Goal: Task Accomplishment & Management: Manage account settings

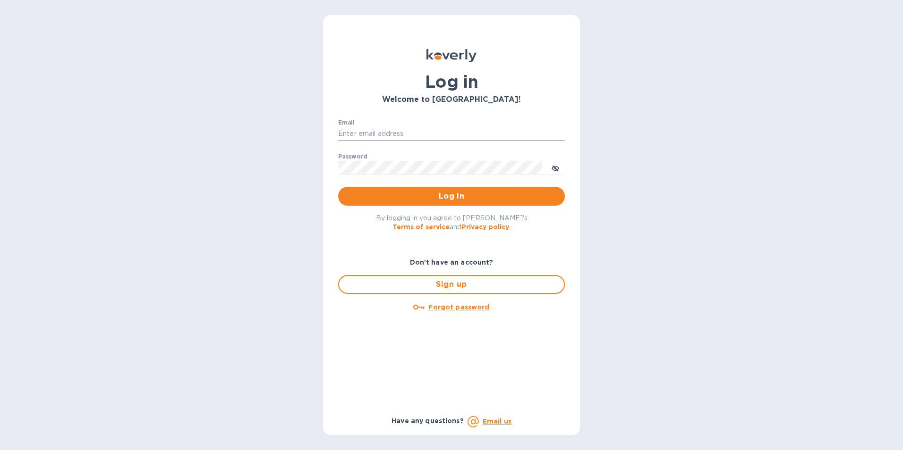
click at [347, 131] on input "Email" at bounding box center [451, 134] width 227 height 14
type input "[EMAIL_ADDRESS][DOMAIN_NAME]"
click at [391, 194] on span "Log in" at bounding box center [451, 196] width 211 height 11
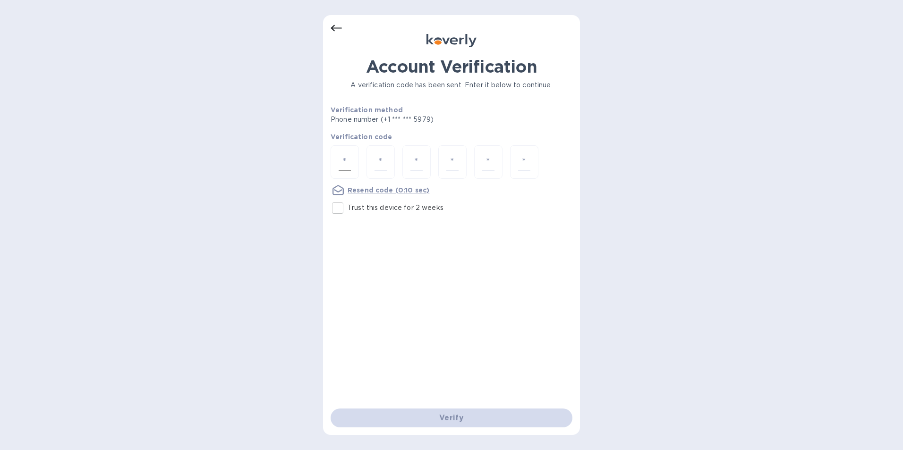
click at [337, 155] on div at bounding box center [344, 162] width 28 height 34
type input "2"
type input "1"
type input "9"
type input "4"
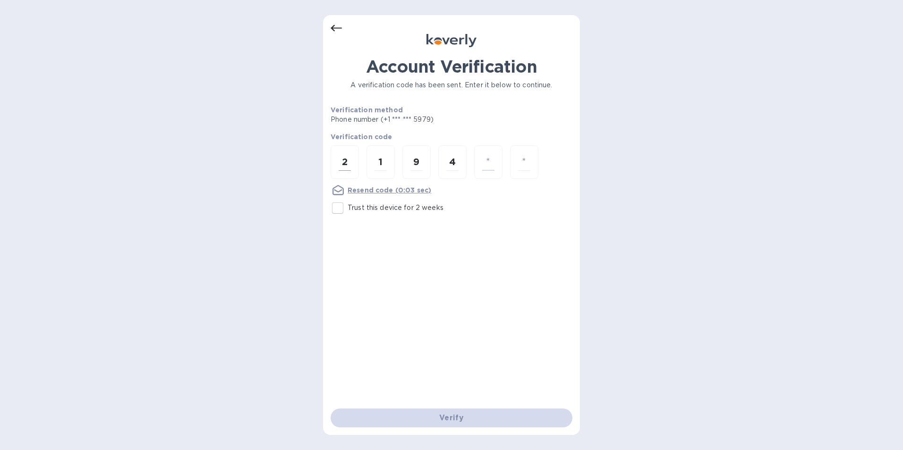
type input "8"
type input "6"
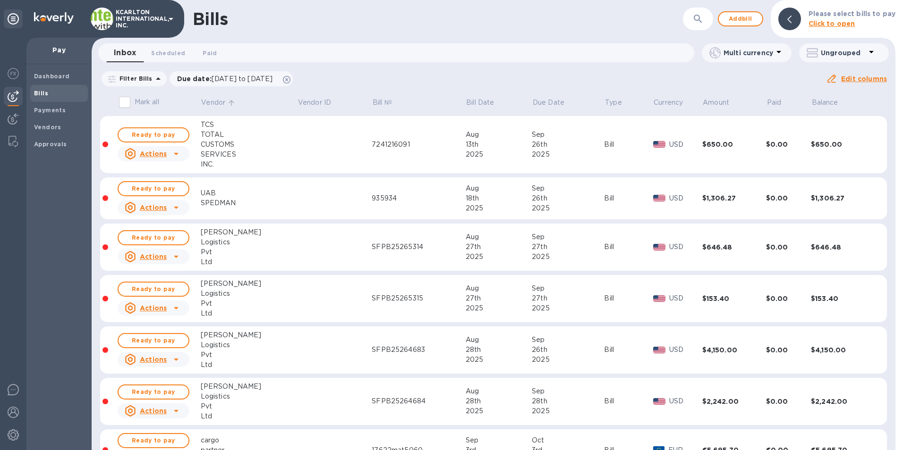
click at [220, 100] on p "Vendor" at bounding box center [213, 103] width 24 height 10
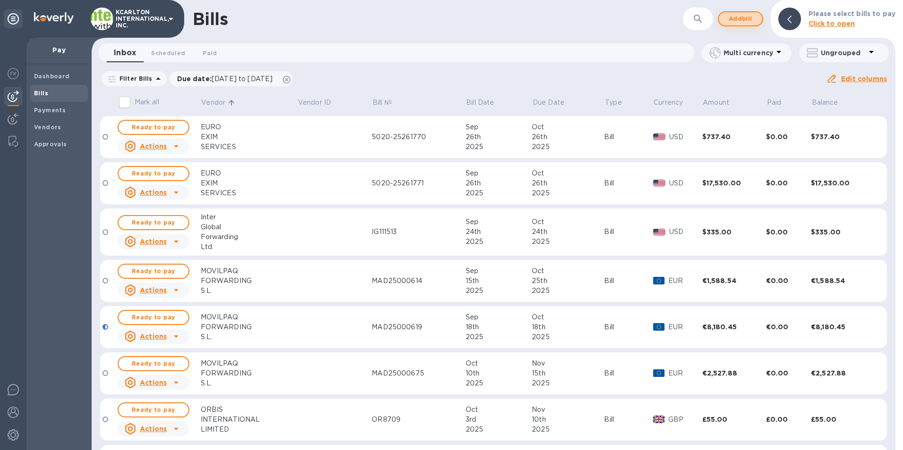
click at [754, 17] on span "Add bill" at bounding box center [740, 18] width 28 height 11
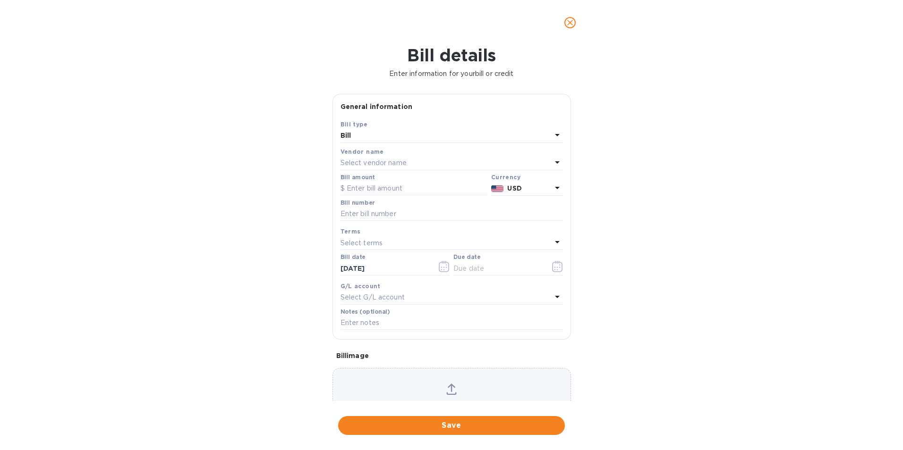
click at [351, 163] on p "Select vendor name" at bounding box center [373, 163] width 66 height 10
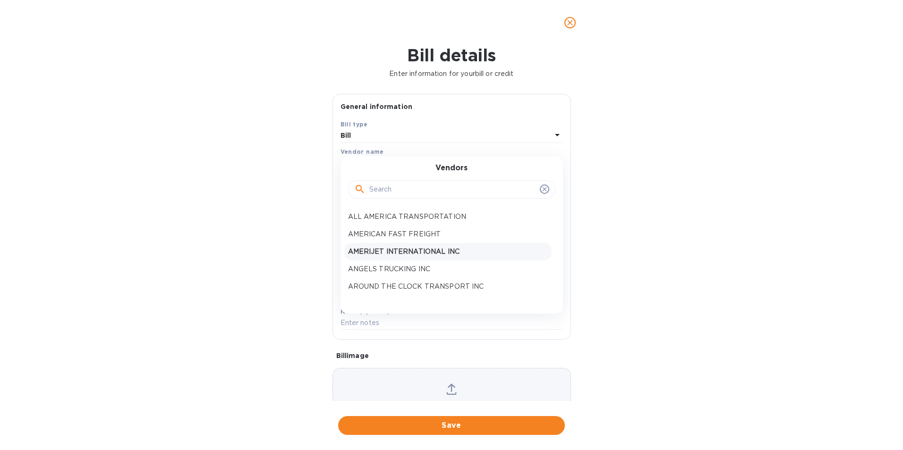
click at [379, 248] on p "AMERIJET INTERNATIONAL INC" at bounding box center [448, 252] width 200 height 10
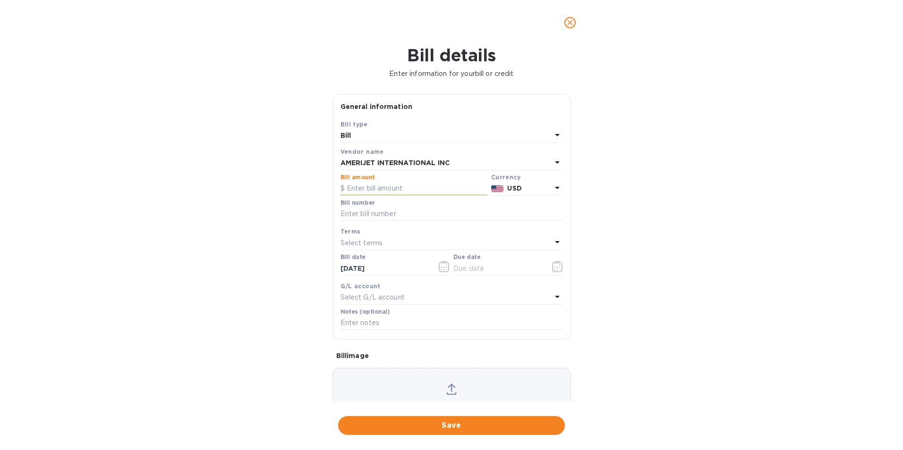
click at [379, 188] on input "text" at bounding box center [413, 189] width 147 height 14
type input "1,675.60"
click at [372, 212] on input "text" at bounding box center [451, 214] width 222 height 14
type input "[CREDIT_CARD_NUMBER]"
click at [552, 267] on icon "button" at bounding box center [557, 266] width 11 height 11
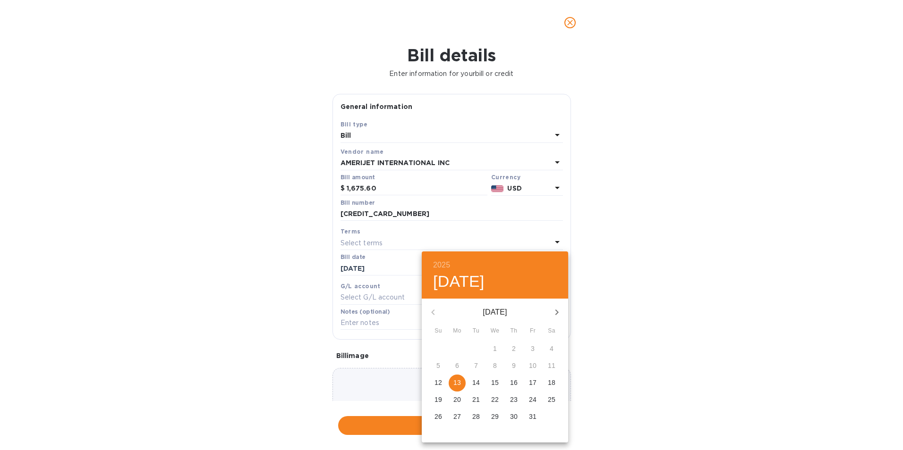
click at [534, 382] on p "17" at bounding box center [533, 382] width 8 height 9
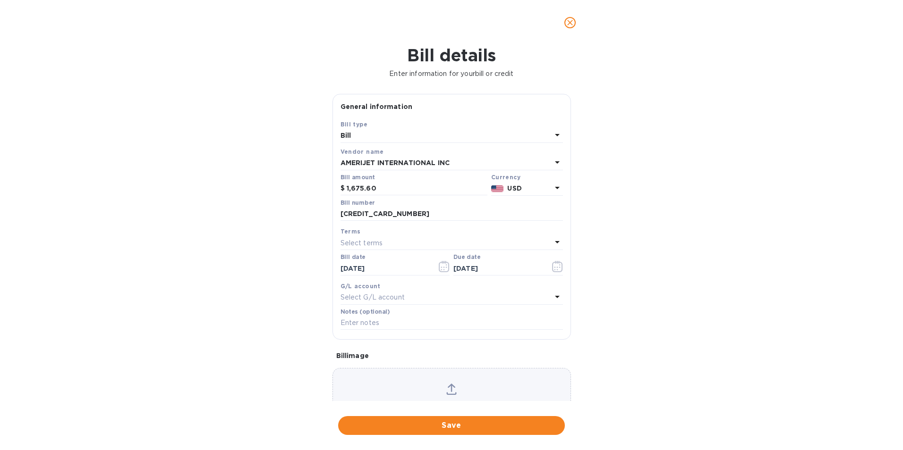
type input "[DATE]"
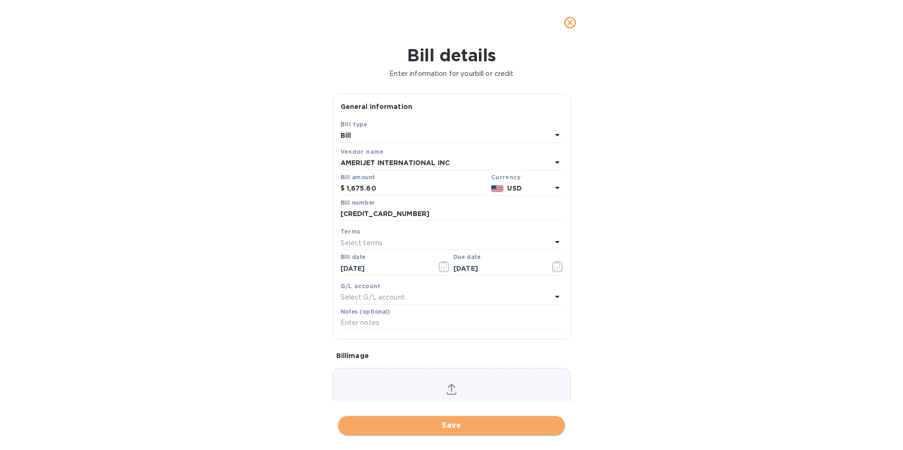
click at [492, 425] on span "Save" at bounding box center [451, 425] width 211 height 11
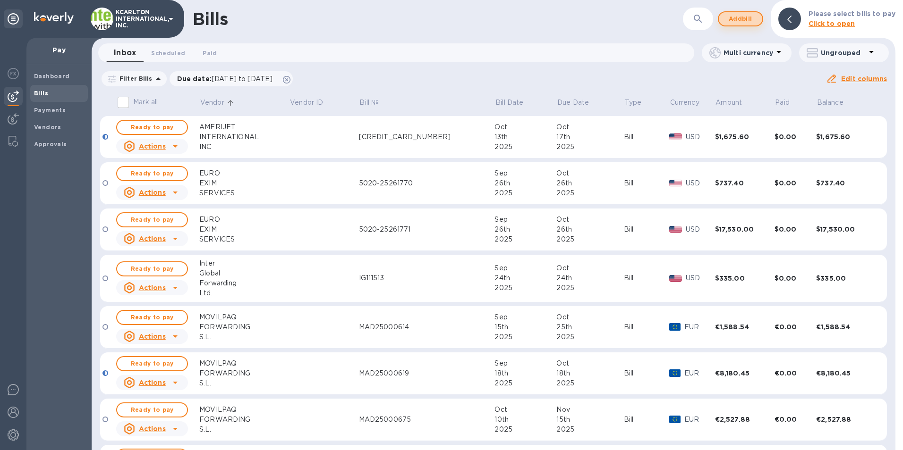
click at [748, 18] on span "Add bill" at bounding box center [740, 18] width 28 height 11
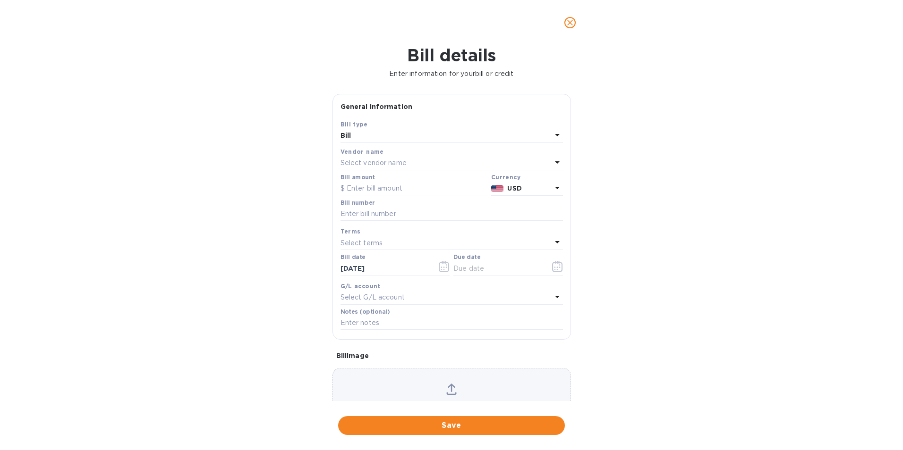
click at [414, 160] on div "Select vendor name" at bounding box center [445, 163] width 211 height 13
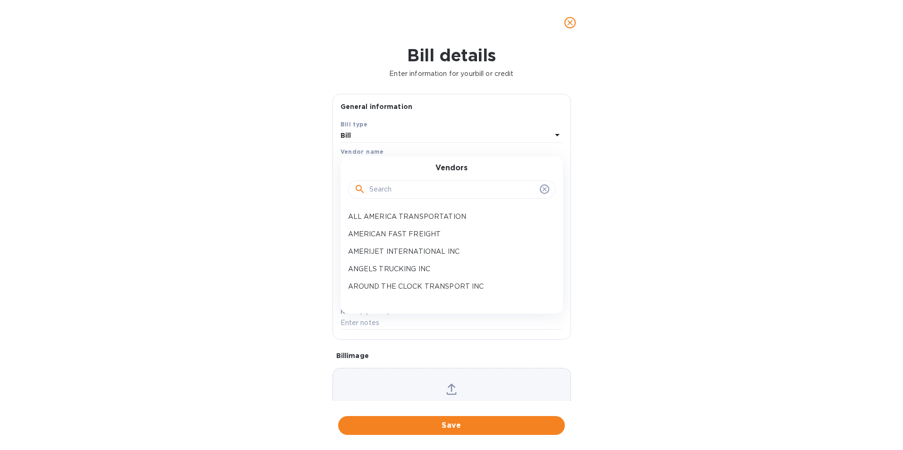
click at [391, 186] on input "text" at bounding box center [452, 190] width 167 height 14
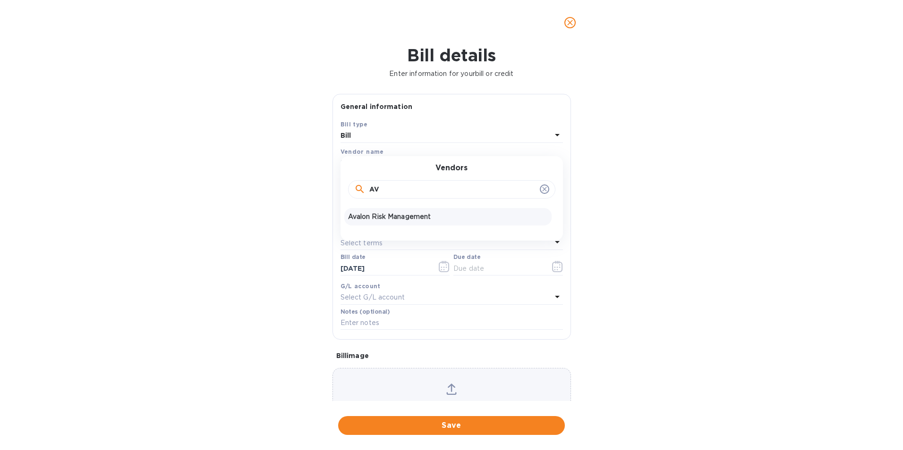
type input "AV"
click at [392, 213] on p "Avalon Risk Management" at bounding box center [448, 217] width 200 height 10
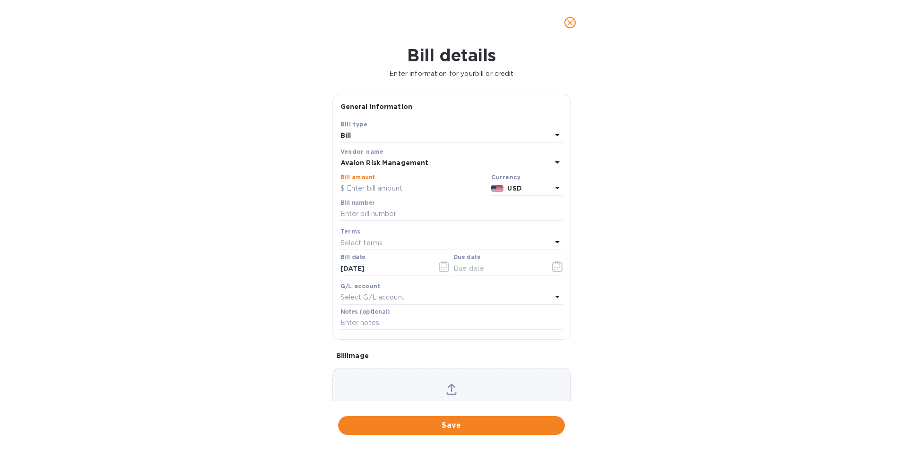
click at [391, 187] on input "text" at bounding box center [413, 189] width 147 height 14
type input "1"
type input "42.57"
click at [382, 208] on input "text" at bounding box center [451, 214] width 222 height 14
type input "1033947"
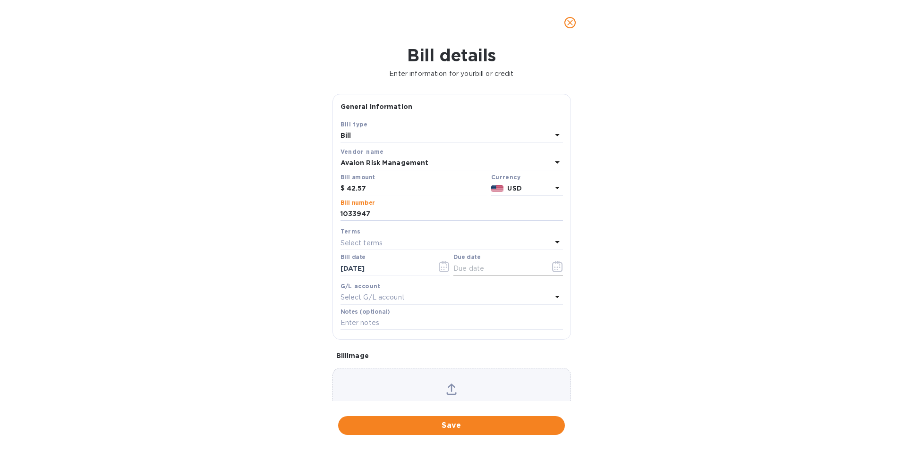
click at [557, 263] on icon "button" at bounding box center [557, 266] width 10 height 11
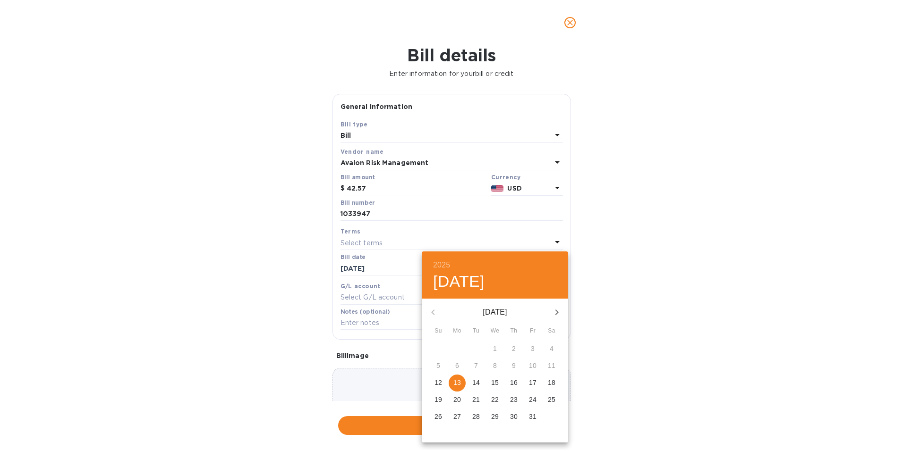
click at [531, 382] on p "17" at bounding box center [533, 382] width 8 height 9
type input "[DATE]"
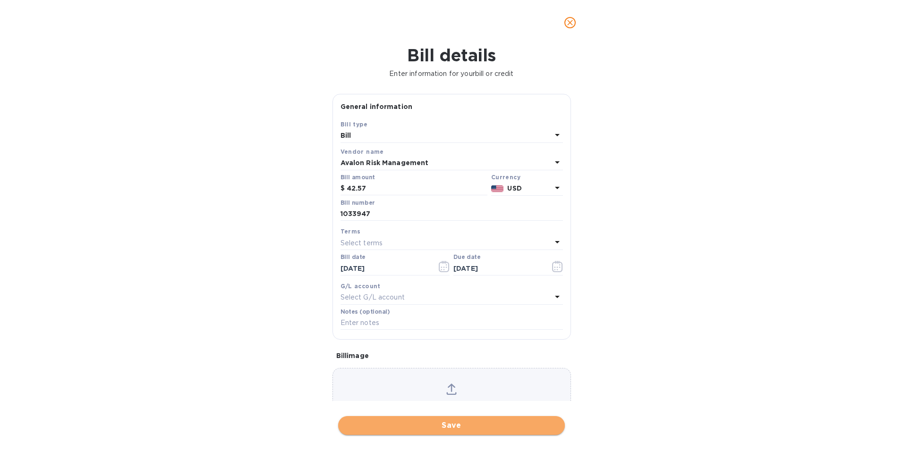
click at [505, 431] on span "Save" at bounding box center [451, 425] width 211 height 11
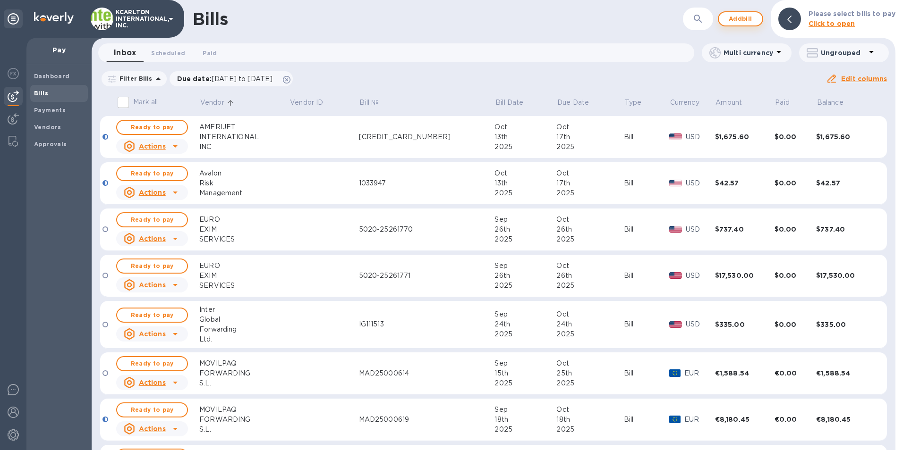
click at [749, 22] on span "Add bill" at bounding box center [740, 18] width 28 height 11
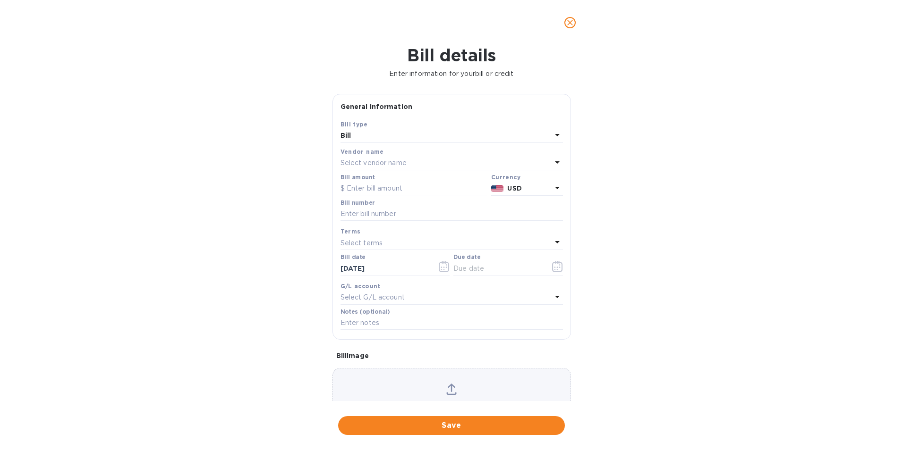
click at [383, 159] on p "Select vendor name" at bounding box center [373, 163] width 66 height 10
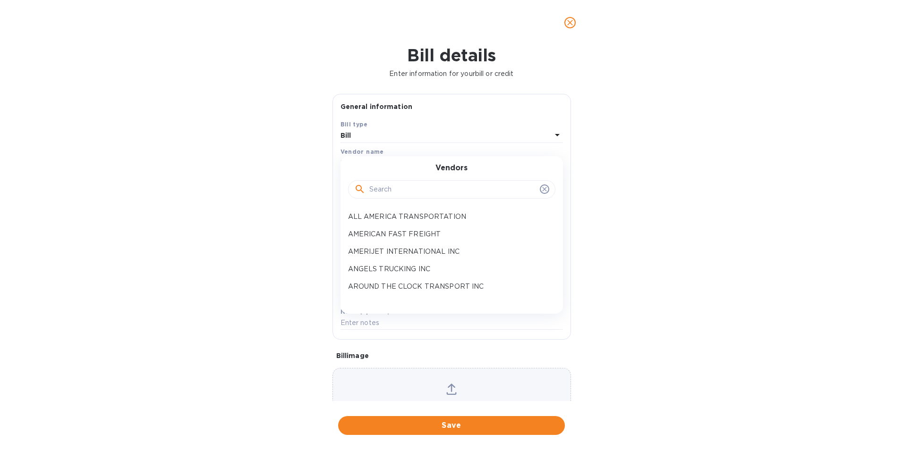
click at [373, 190] on input "text" at bounding box center [452, 190] width 167 height 14
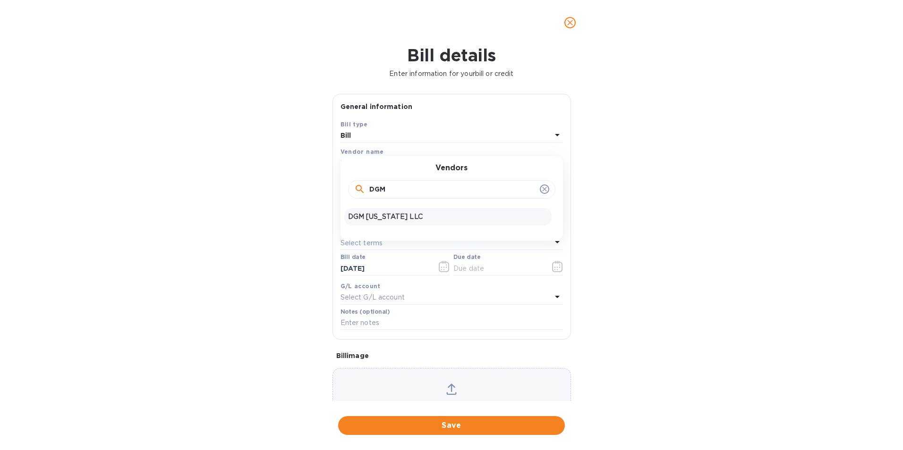
type input "DGM"
click at [374, 212] on p "DGM [US_STATE] LLC" at bounding box center [448, 217] width 200 height 10
click at [373, 193] on input "text" at bounding box center [413, 189] width 147 height 14
type input "197.75"
click at [367, 218] on input "text" at bounding box center [451, 214] width 222 height 14
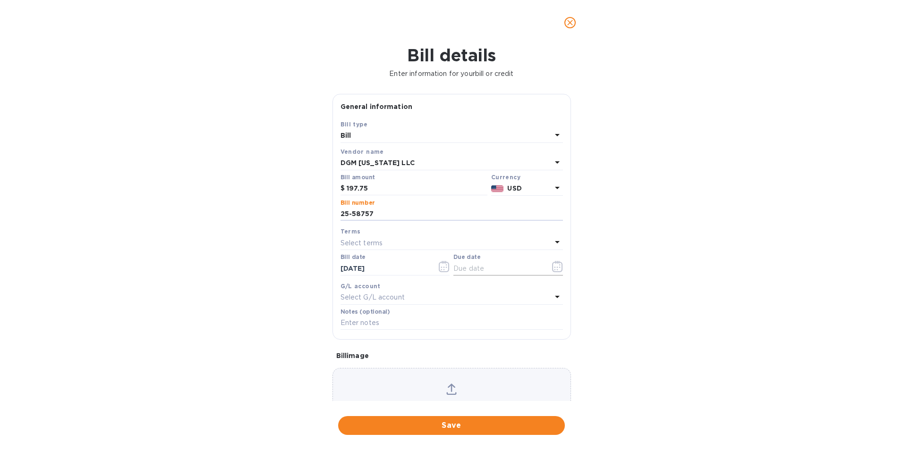
type input "25-58757"
click at [552, 268] on icon "button" at bounding box center [557, 266] width 11 height 11
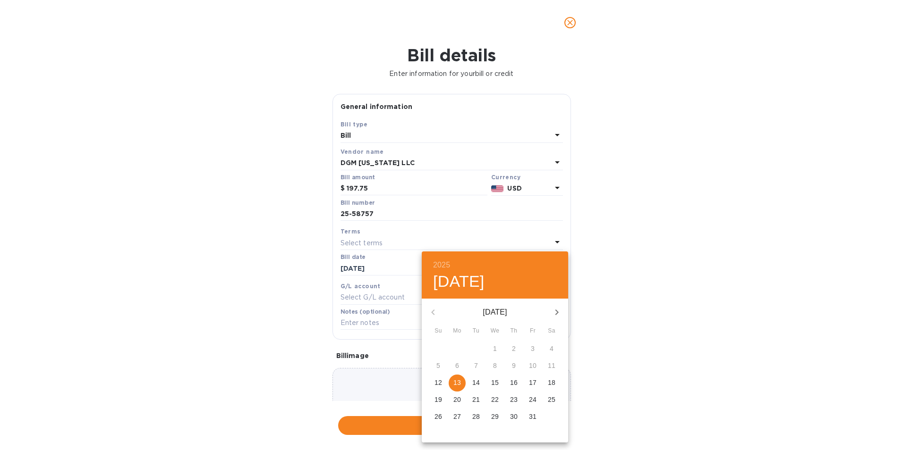
click at [533, 381] on p "17" at bounding box center [533, 382] width 8 height 9
type input "[DATE]"
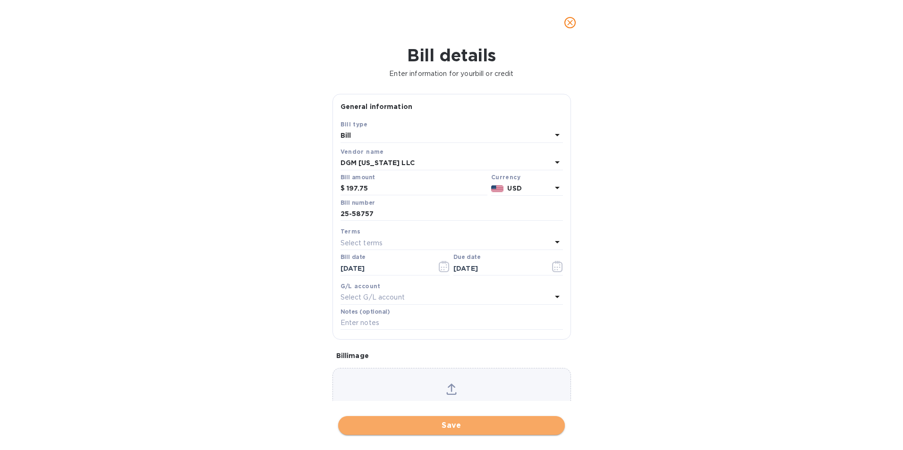
click at [477, 428] on span "Save" at bounding box center [451, 425] width 211 height 11
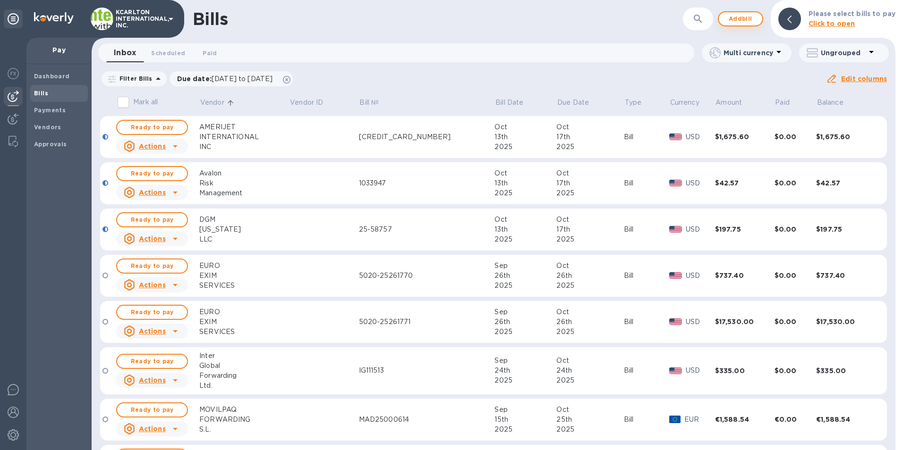
click at [752, 18] on span "Add bill" at bounding box center [740, 18] width 28 height 11
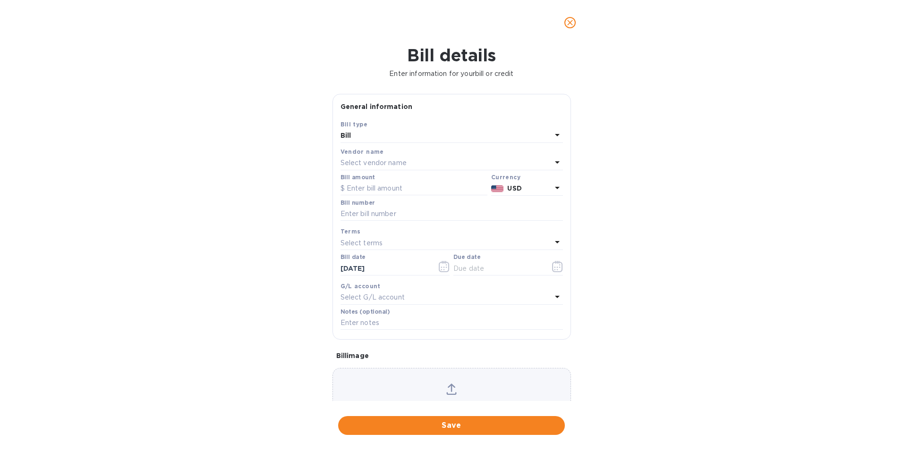
click at [382, 164] on p "Select vendor name" at bounding box center [373, 163] width 66 height 10
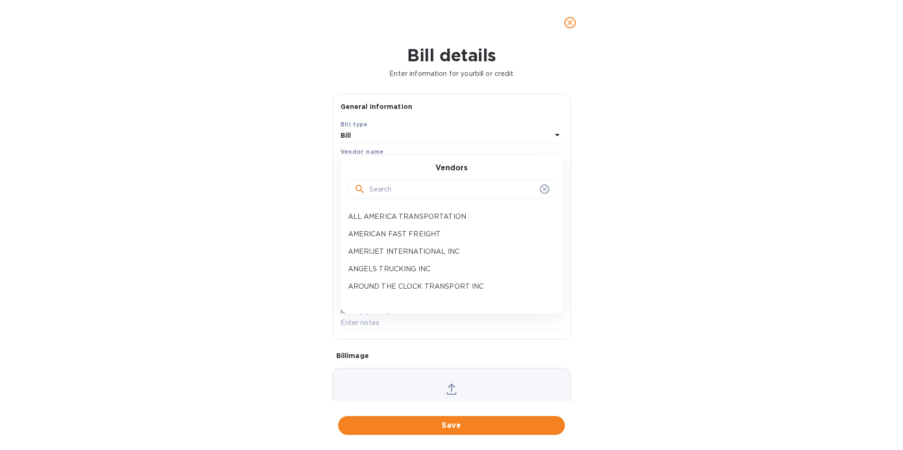
click at [379, 183] on input "text" at bounding box center [452, 190] width 167 height 14
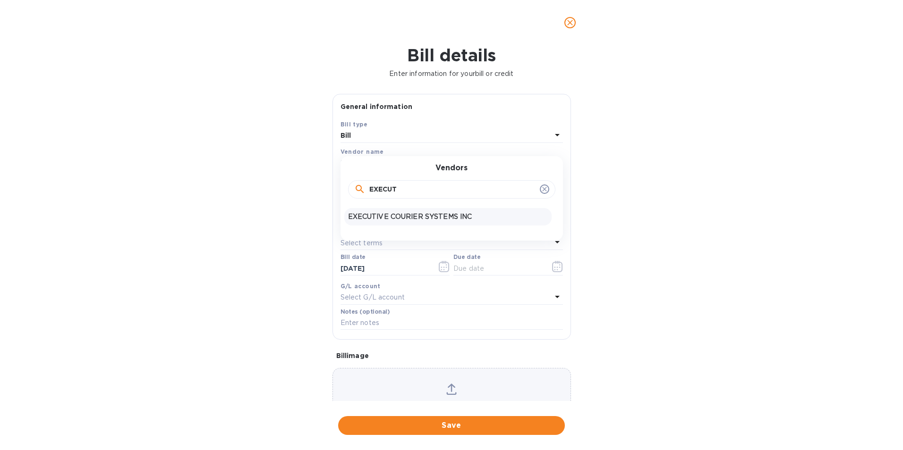
type input "EXECUT"
click at [392, 215] on p "EXECUTIVE COURIER SYSTEMS INC" at bounding box center [448, 217] width 200 height 10
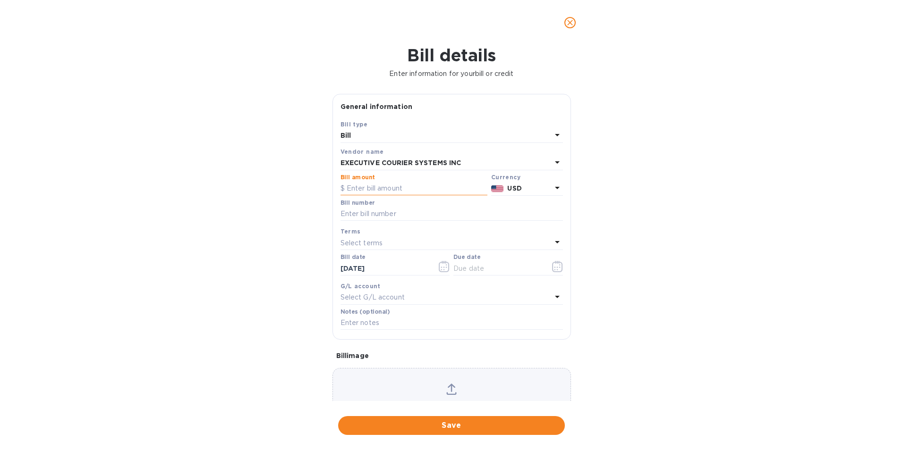
click at [379, 188] on input "text" at bounding box center [413, 189] width 147 height 14
click at [361, 184] on input "text" at bounding box center [413, 189] width 147 height 14
type input "3,316.88"
click at [347, 213] on input "text" at bounding box center [451, 214] width 222 height 14
type input "10082025318"
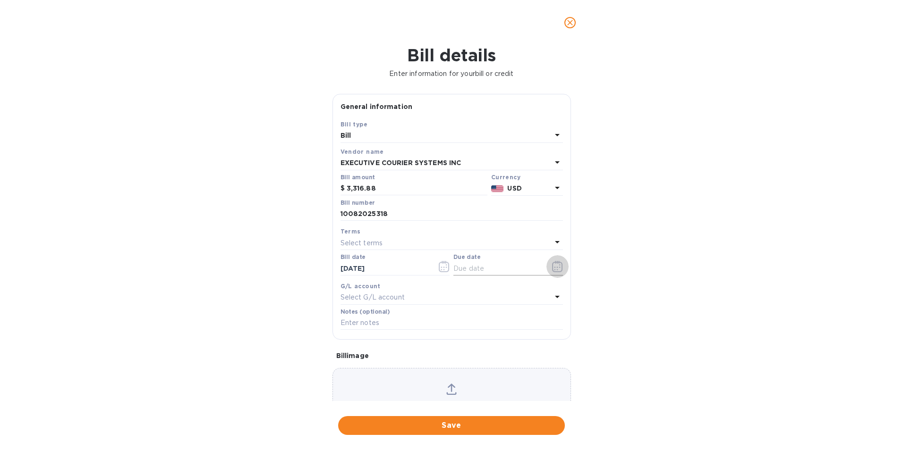
click at [552, 264] on icon "button" at bounding box center [557, 266] width 10 height 11
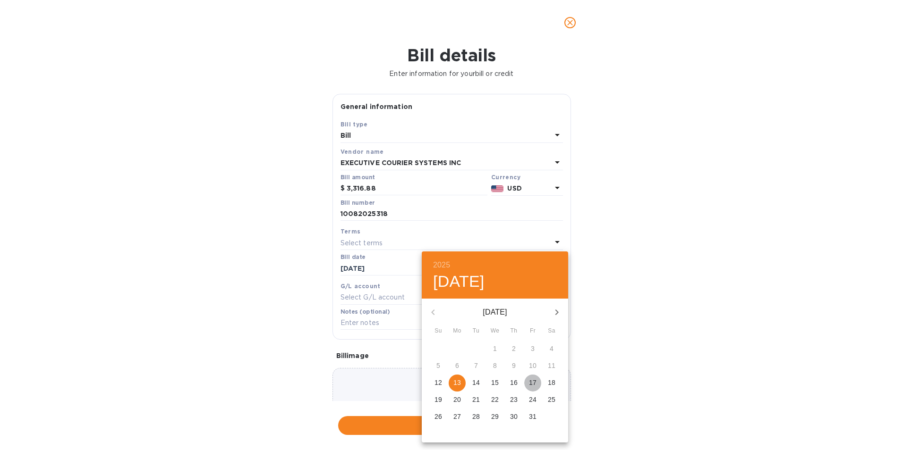
click at [531, 381] on p "17" at bounding box center [533, 382] width 8 height 9
type input "[DATE]"
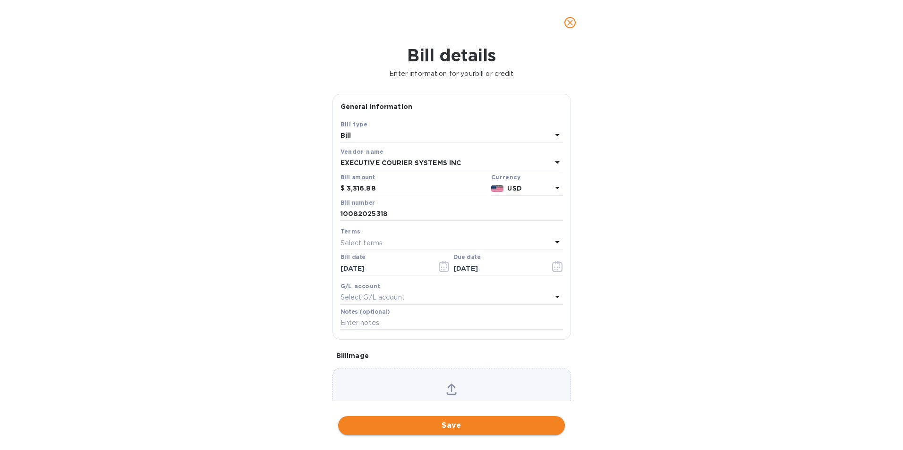
click at [457, 429] on span "Save" at bounding box center [451, 425] width 211 height 11
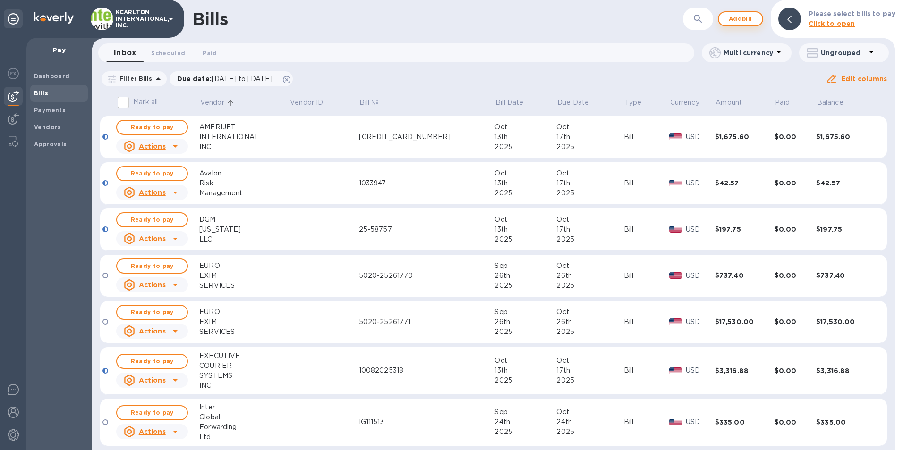
click at [751, 17] on span "Add bill" at bounding box center [740, 18] width 28 height 11
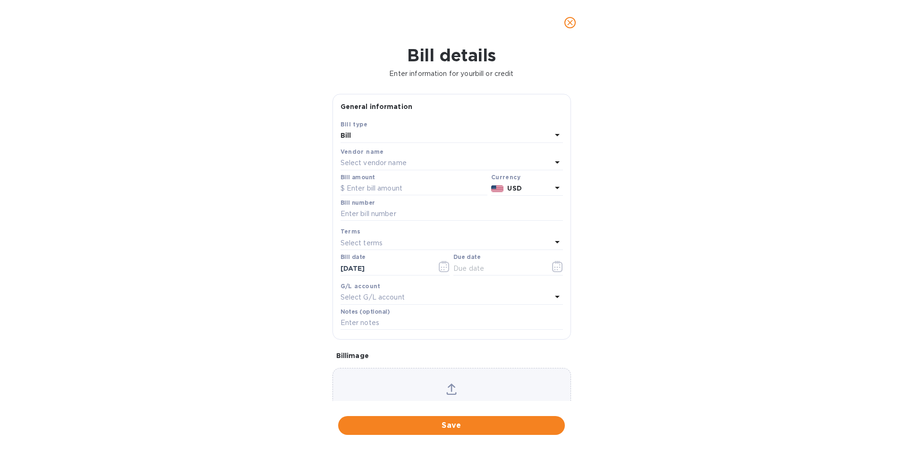
click at [406, 159] on p "Select vendor name" at bounding box center [373, 163] width 66 height 10
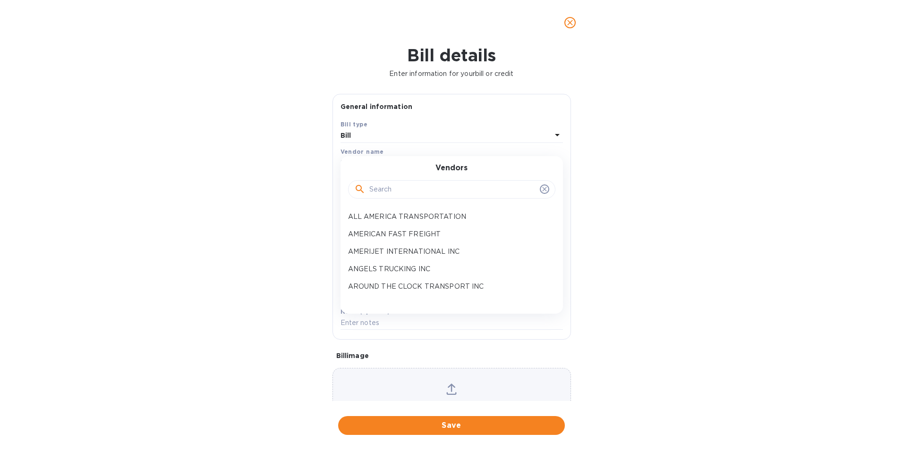
click at [398, 190] on input "text" at bounding box center [452, 190] width 167 height 14
type input "R"
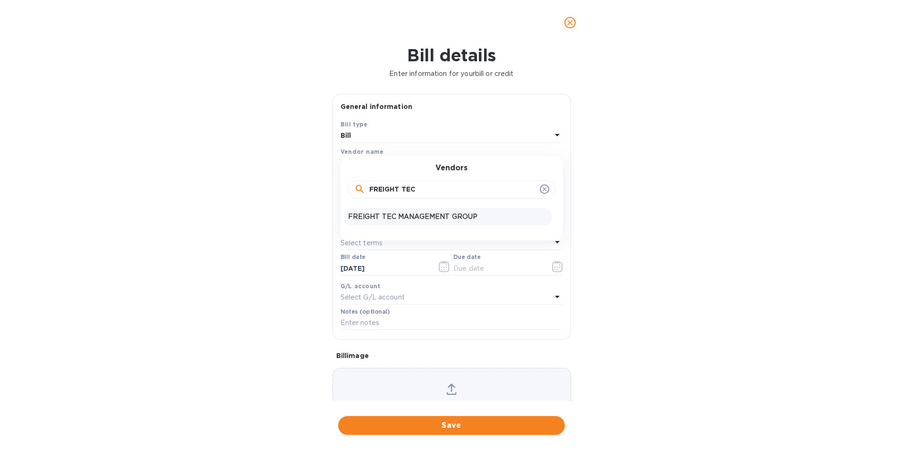
type input "FREIGHT TEC"
click at [397, 216] on p "FREIGHT TEC MANAGEMENT GROUP" at bounding box center [448, 217] width 200 height 10
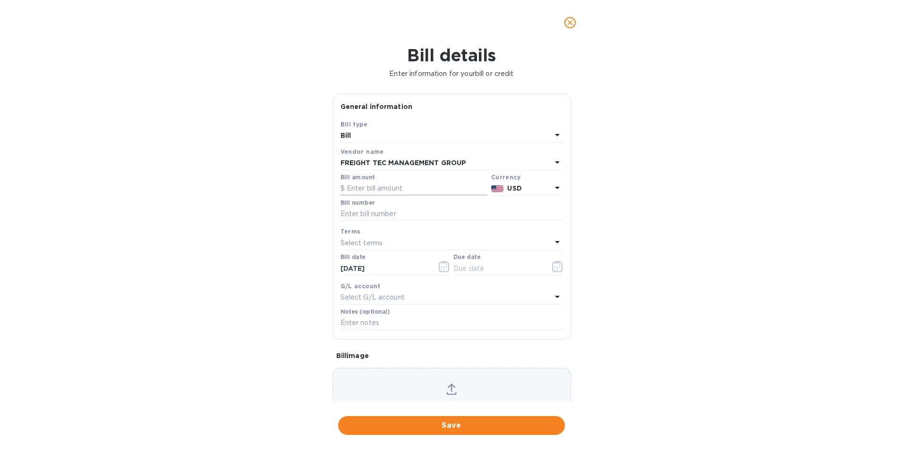
click at [397, 186] on input "text" at bounding box center [413, 189] width 147 height 14
type input "1,615.75"
click at [379, 208] on input "text" at bounding box center [451, 214] width 222 height 14
type input "852299"
click at [558, 269] on icon "button" at bounding box center [557, 266] width 10 height 11
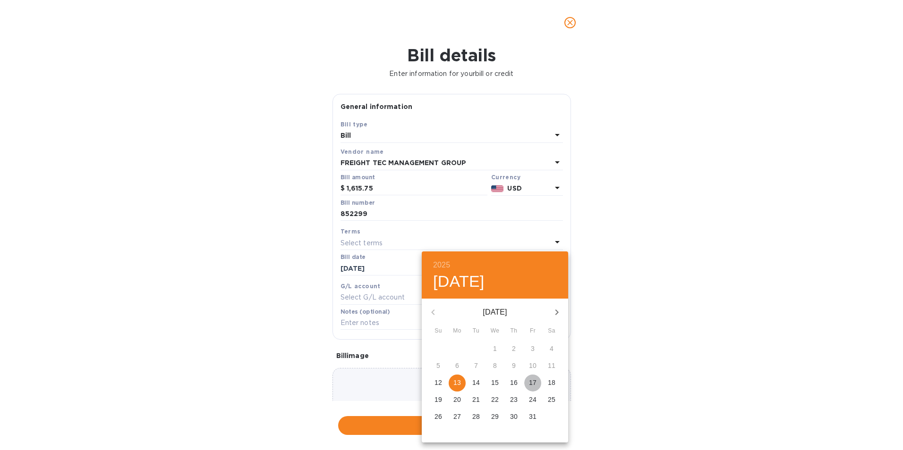
click at [535, 384] on p "17" at bounding box center [533, 382] width 8 height 9
type input "[DATE]"
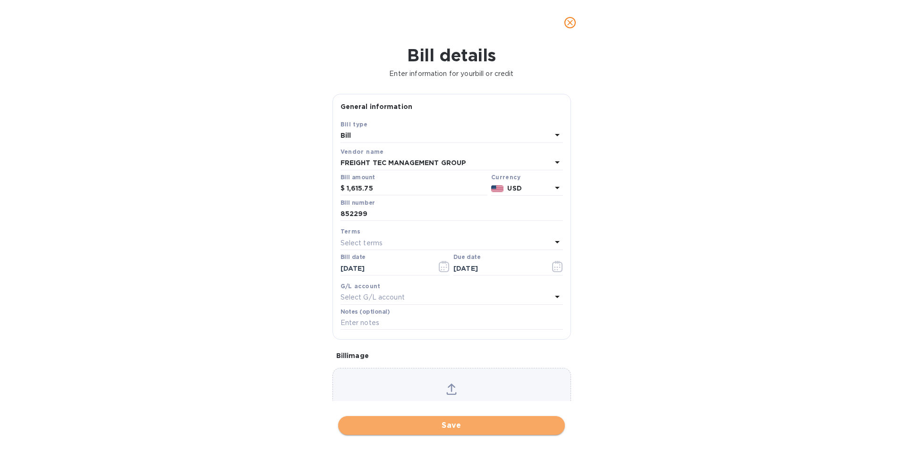
click at [501, 427] on span "Save" at bounding box center [451, 425] width 211 height 11
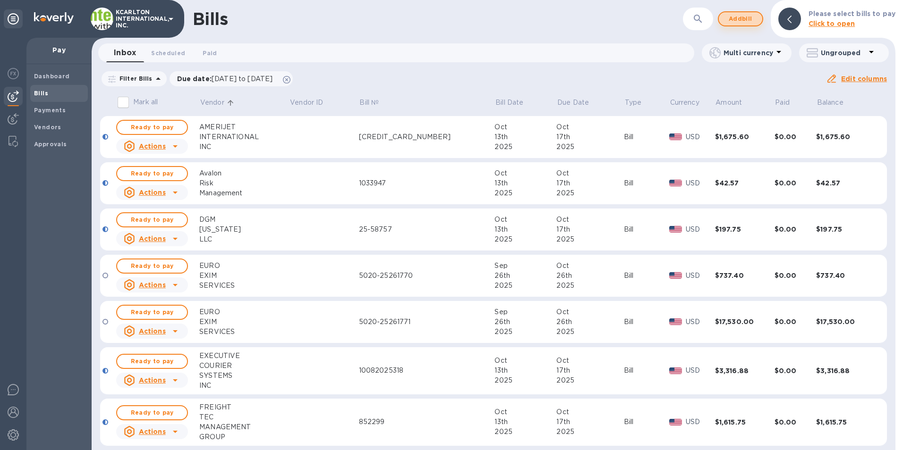
click at [737, 23] on span "Add bill" at bounding box center [740, 18] width 28 height 11
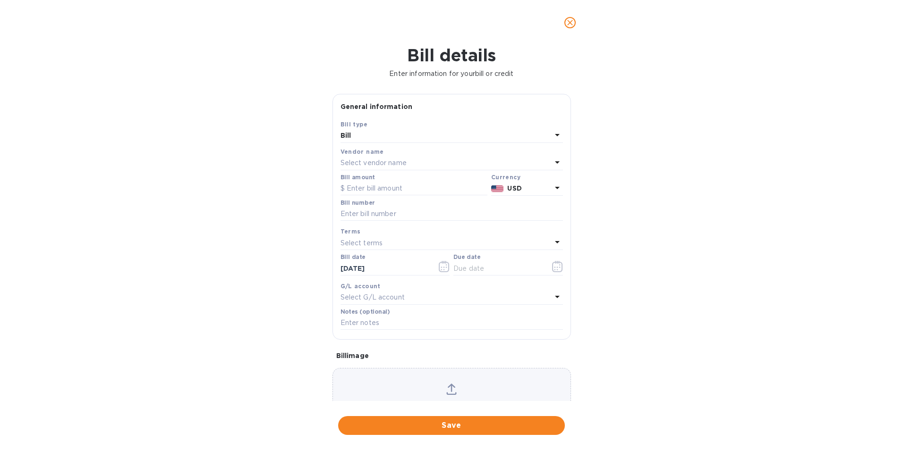
click at [390, 160] on p "Select vendor name" at bounding box center [373, 163] width 66 height 10
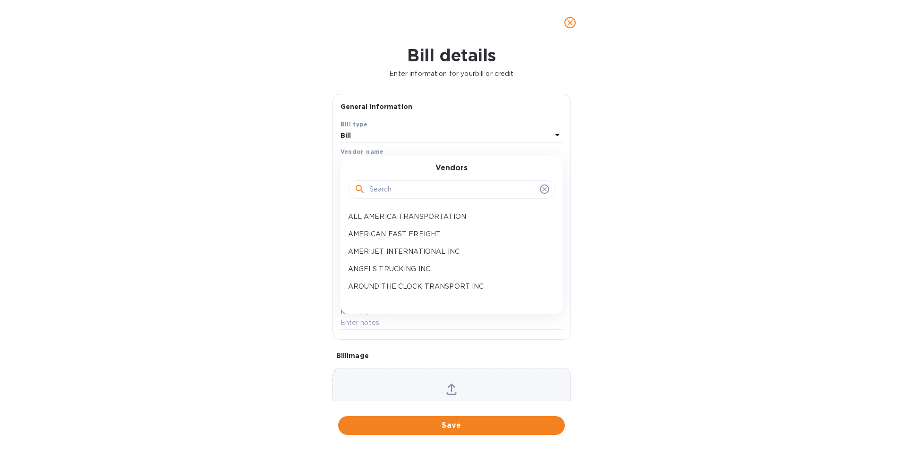
click at [381, 186] on input "text" at bounding box center [452, 190] width 167 height 14
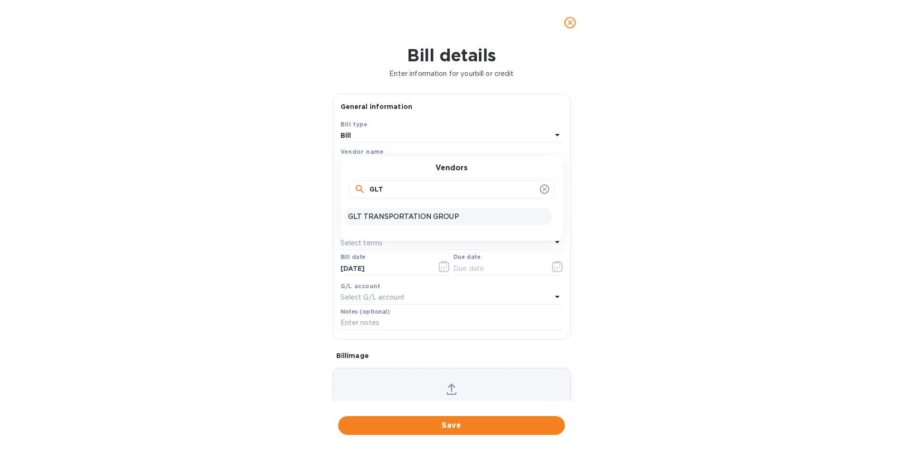
type input "GLT"
click at [391, 217] on p "GLT TRANSPORTATION GROUP" at bounding box center [448, 217] width 200 height 10
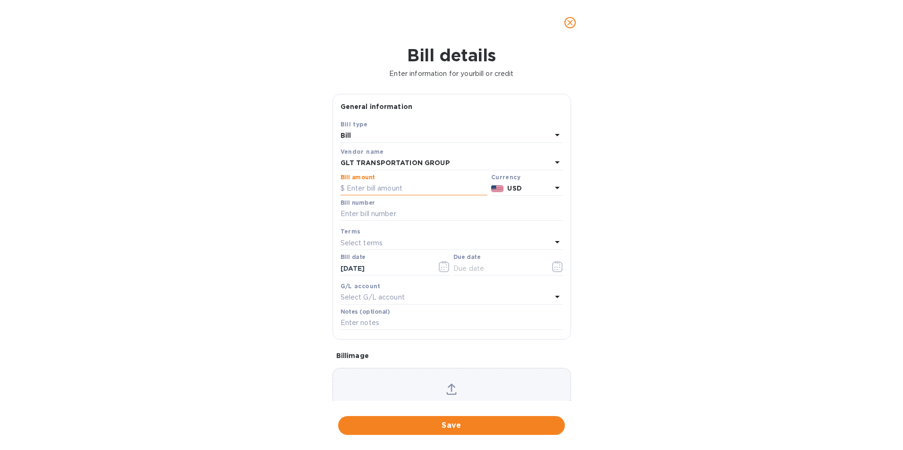
click at [389, 188] on input "text" at bounding box center [413, 189] width 147 height 14
type input "6,140.00"
click at [385, 208] on input "text" at bounding box center [451, 214] width 222 height 14
click at [389, 217] on input "01100097," at bounding box center [451, 214] width 222 height 14
click at [424, 214] on input "01100097, 01100996," at bounding box center [451, 214] width 222 height 14
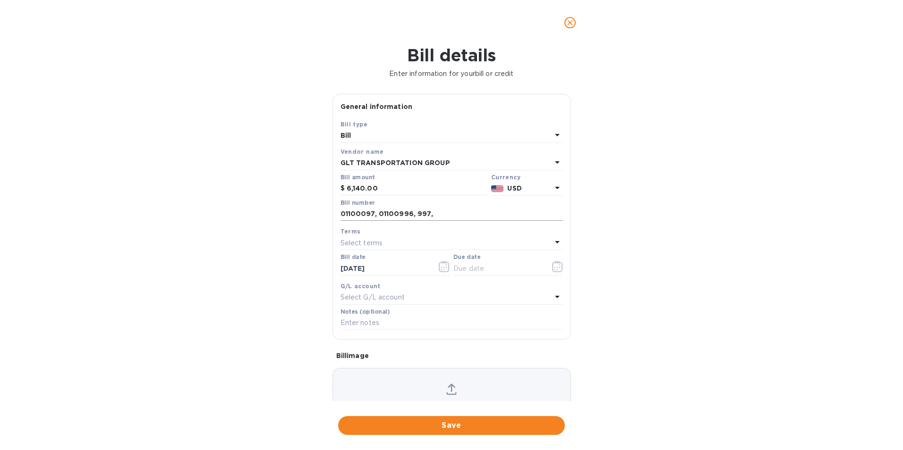
click at [436, 214] on input "01100097, 01100996, 997," at bounding box center [451, 214] width 222 height 14
type input "01100097, 01100996, 997, 01109288"
click at [558, 263] on icon "button" at bounding box center [557, 266] width 11 height 11
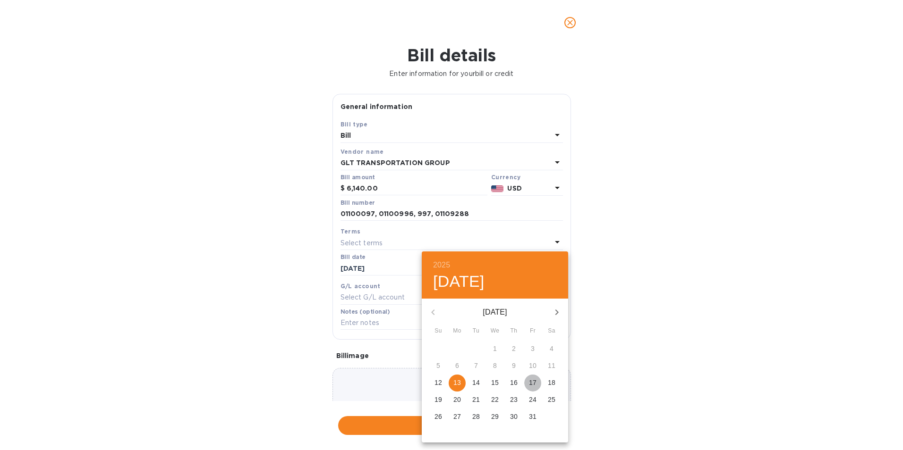
click at [534, 388] on button "17" at bounding box center [532, 383] width 17 height 17
type input "[DATE]"
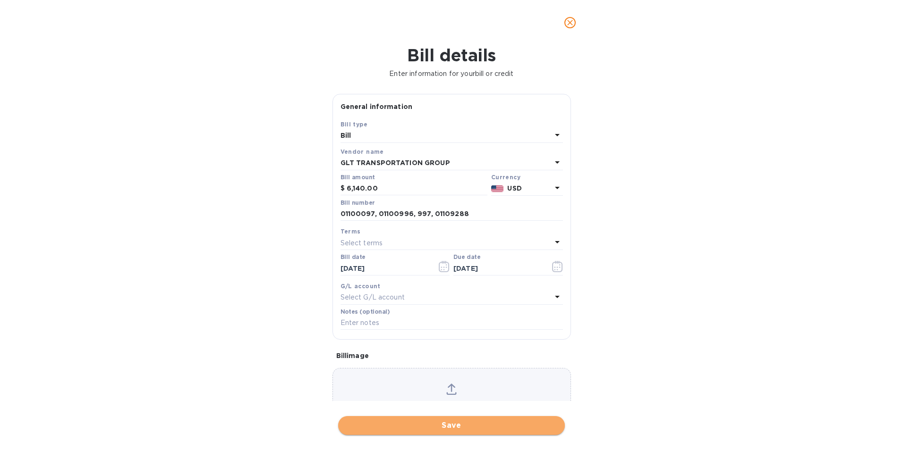
click at [486, 432] on button "Save" at bounding box center [451, 425] width 227 height 19
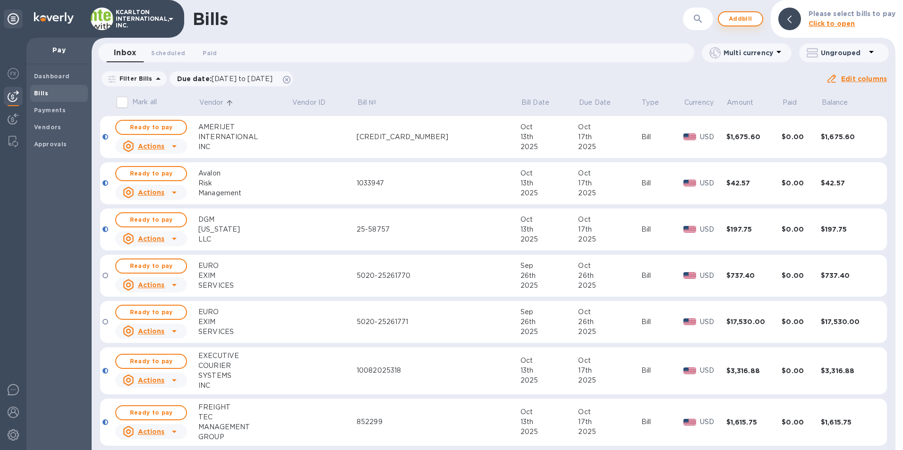
click at [734, 16] on span "Add bill" at bounding box center [740, 18] width 28 height 11
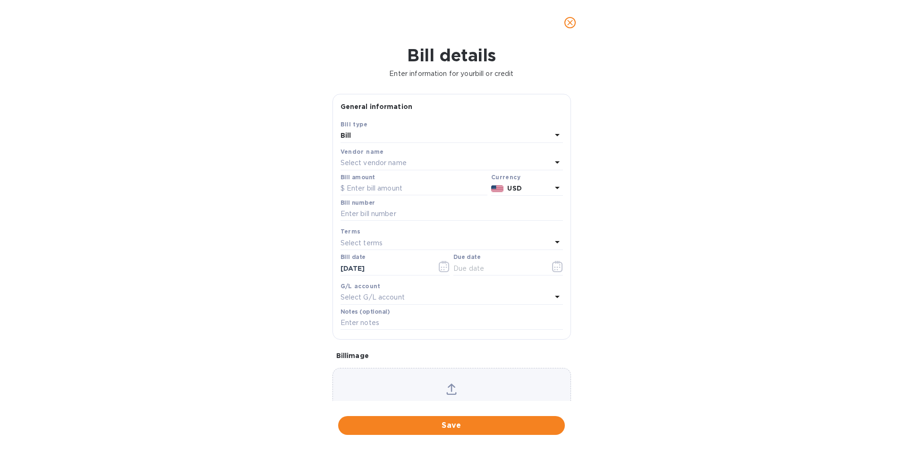
click at [348, 162] on p "Select vendor name" at bounding box center [373, 163] width 66 height 10
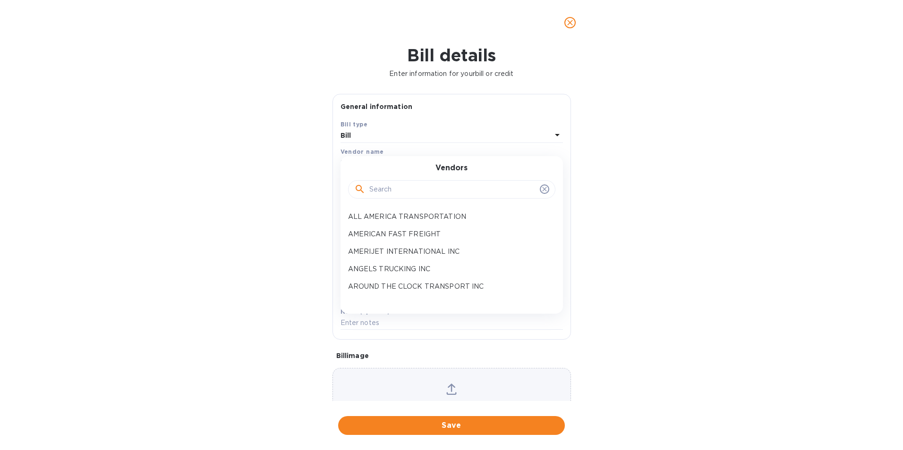
click at [373, 191] on input "text" at bounding box center [452, 190] width 167 height 14
type input "HEAT EXPRESS"
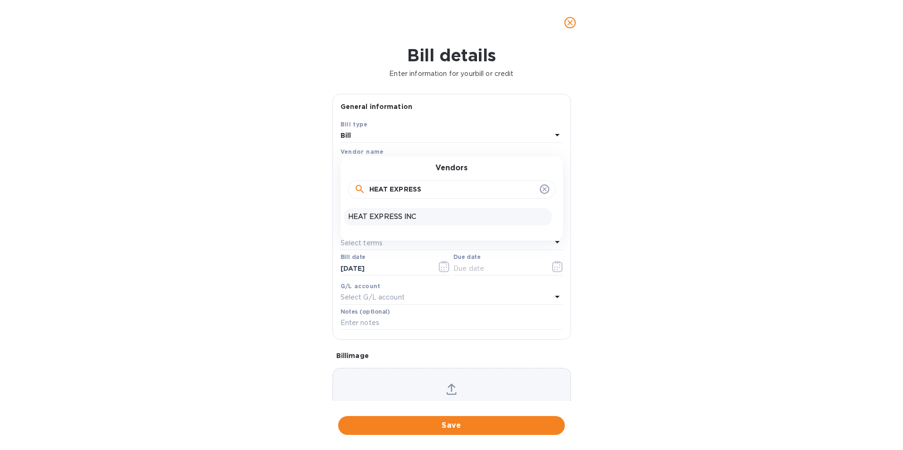
click at [373, 210] on div "HEAT EXPRESS INC" at bounding box center [447, 216] width 207 height 17
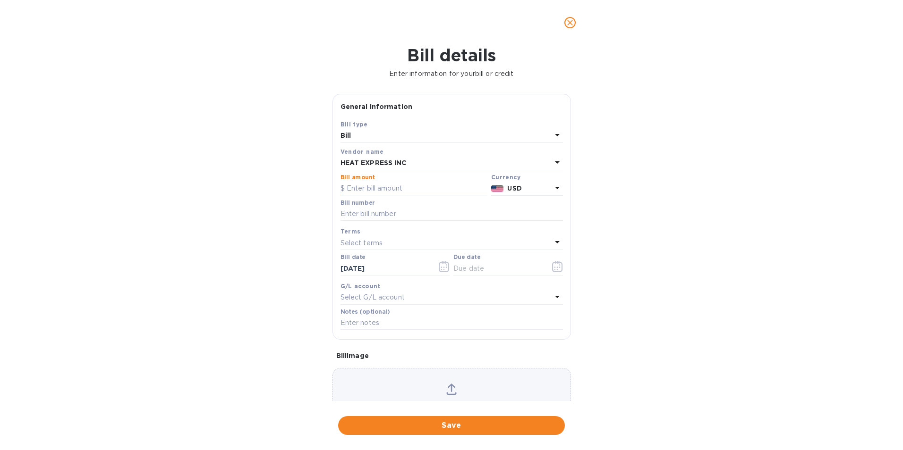
click at [372, 189] on input "text" at bounding box center [413, 189] width 147 height 14
type input "81.57"
click at [362, 212] on input "text" at bounding box center [451, 214] width 222 height 14
type input "169401"
click at [557, 267] on icon "button" at bounding box center [557, 266] width 11 height 11
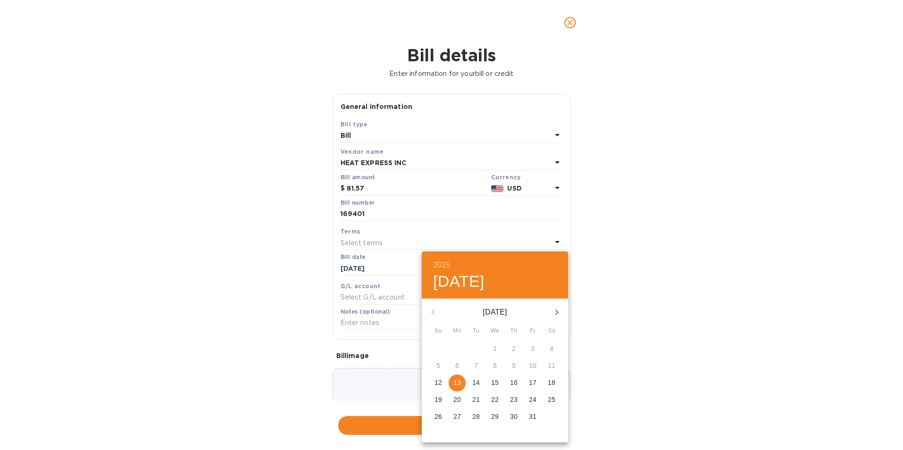
click at [531, 381] on p "17" at bounding box center [533, 382] width 8 height 9
type input "[DATE]"
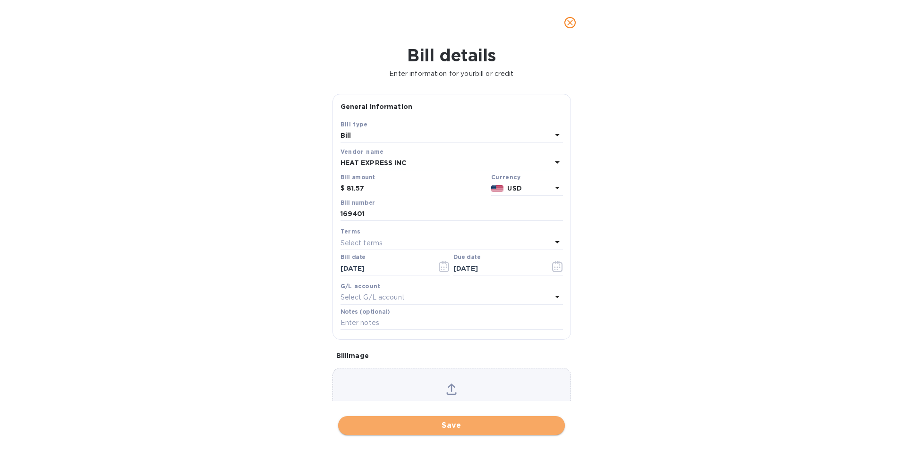
click at [478, 428] on span "Save" at bounding box center [451, 425] width 211 height 11
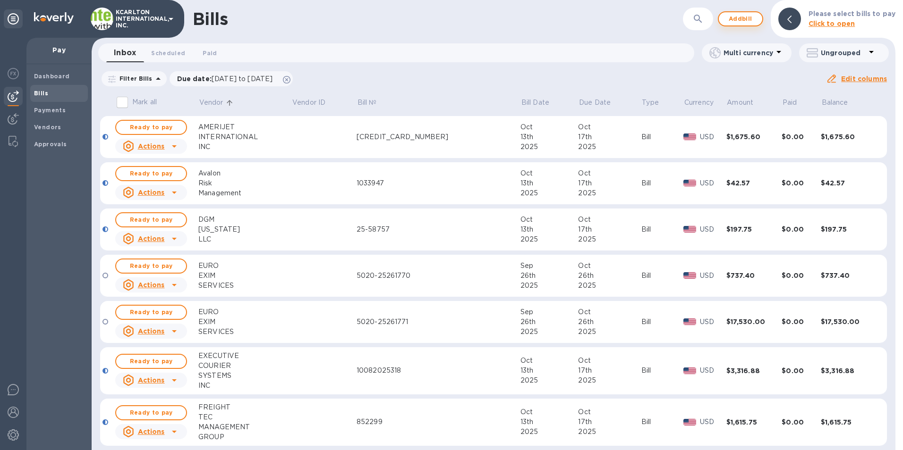
click at [739, 15] on span "Add bill" at bounding box center [740, 18] width 28 height 11
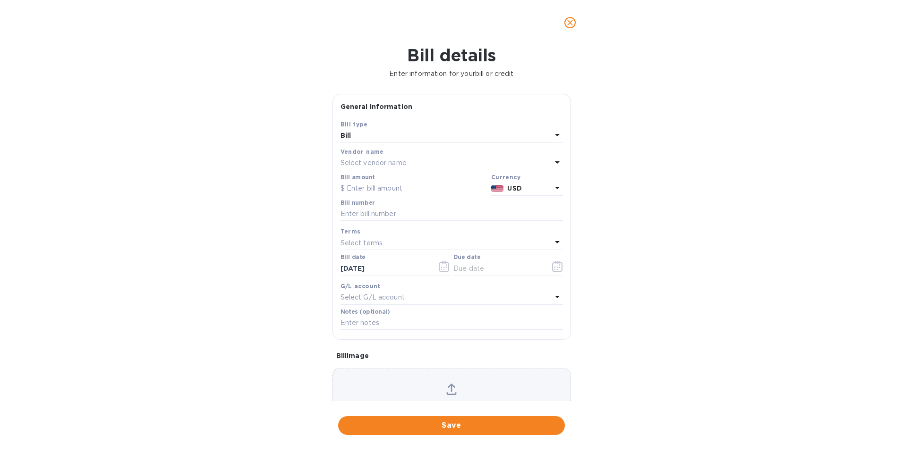
click at [363, 165] on p "Select vendor name" at bounding box center [373, 163] width 66 height 10
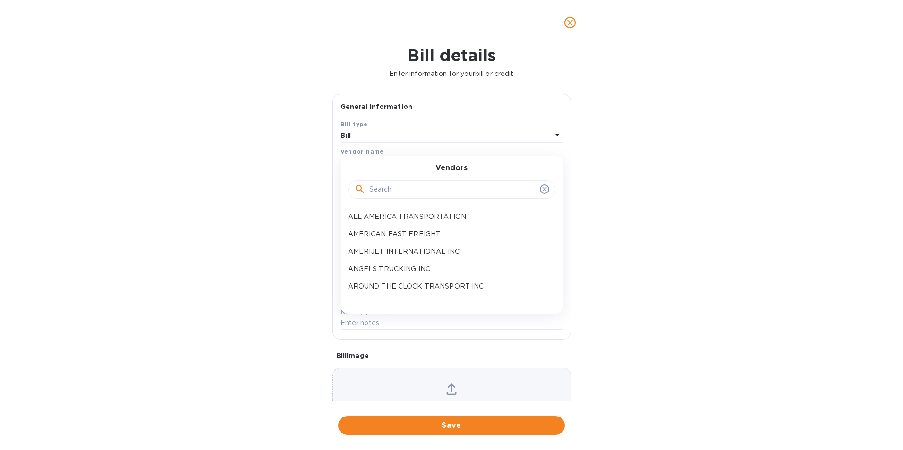
click at [380, 194] on input "text" at bounding box center [452, 190] width 167 height 14
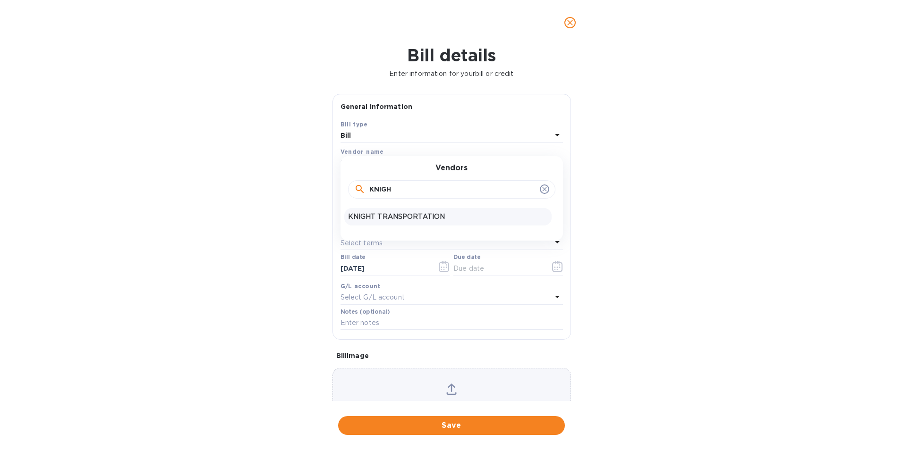
type input "KNIGH"
click at [378, 210] on div "KNIGHT TRANSPORTATION" at bounding box center [447, 216] width 207 height 17
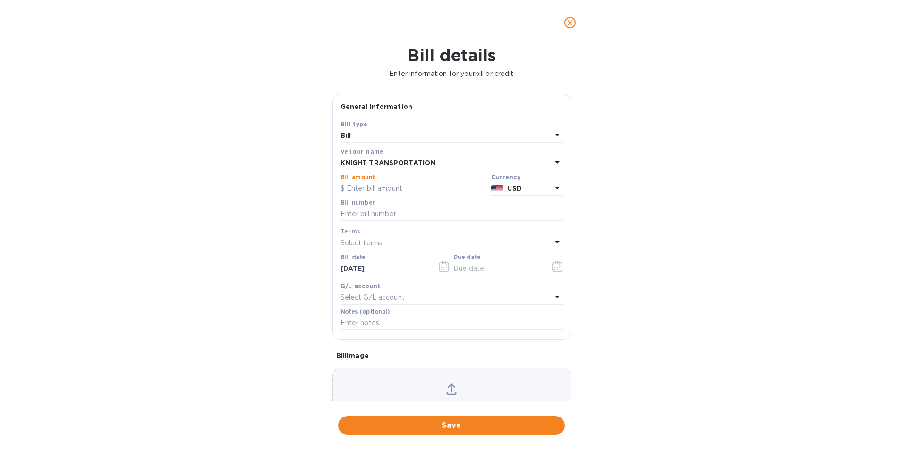
click at [381, 186] on input "text" at bounding box center [413, 189] width 147 height 14
type input "1,605.16"
click at [374, 212] on input "text" at bounding box center [451, 214] width 222 height 14
type input "4232365"
click at [552, 269] on icon "button" at bounding box center [557, 266] width 10 height 11
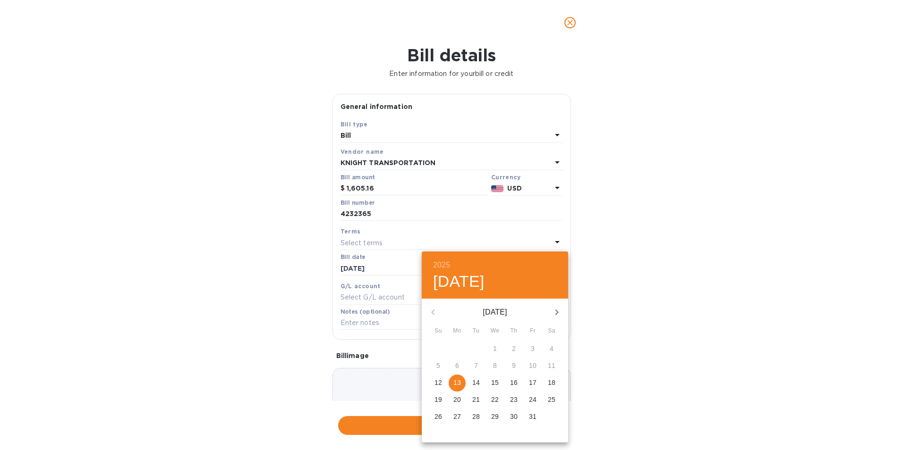
click at [534, 382] on p "17" at bounding box center [533, 382] width 8 height 9
type input "[DATE]"
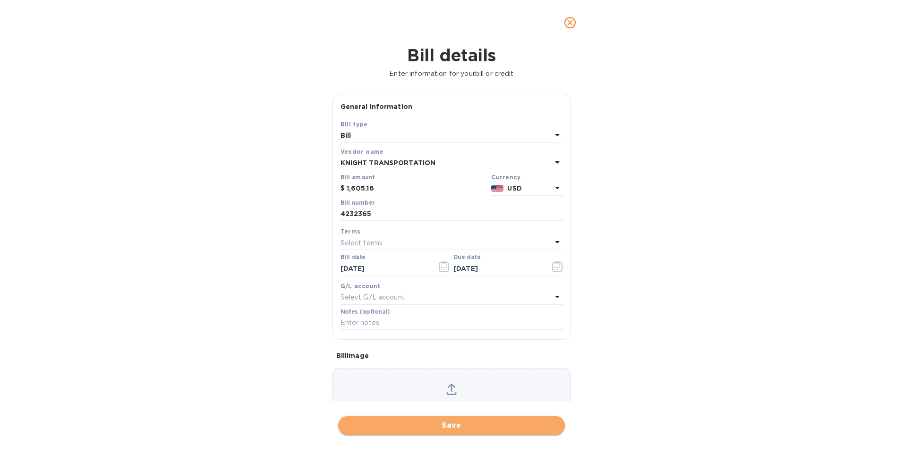
click at [484, 423] on span "Save" at bounding box center [451, 425] width 211 height 11
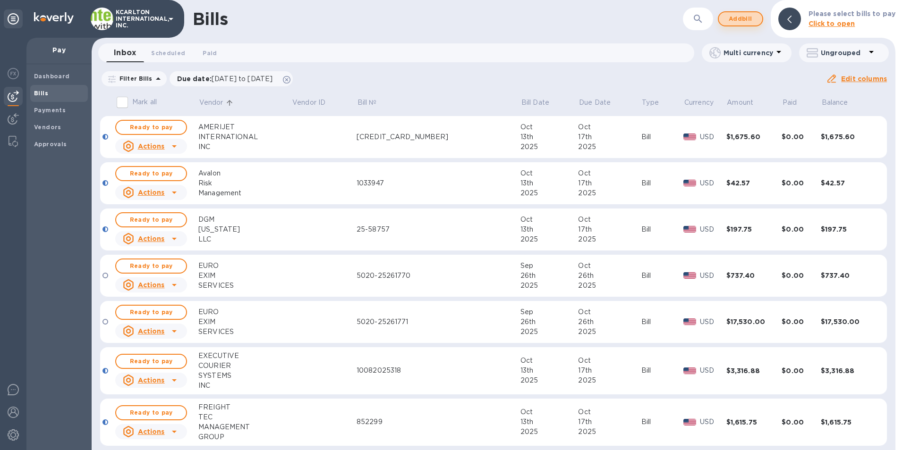
click at [729, 17] on span "Add bill" at bounding box center [740, 18] width 28 height 11
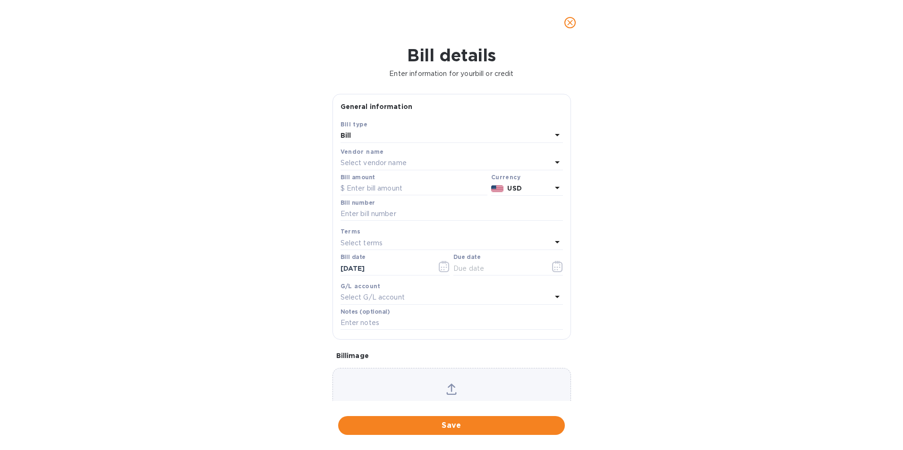
click at [350, 166] on p "Select vendor name" at bounding box center [373, 163] width 66 height 10
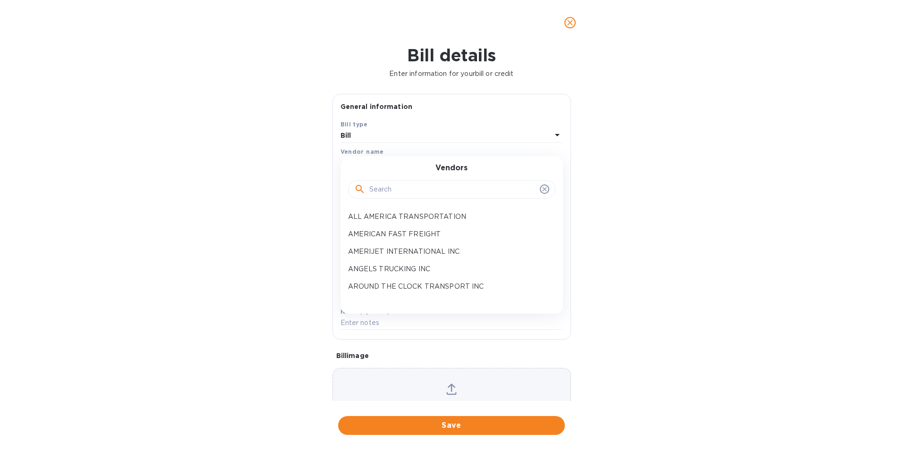
click at [370, 193] on input "text" at bounding box center [452, 190] width 167 height 14
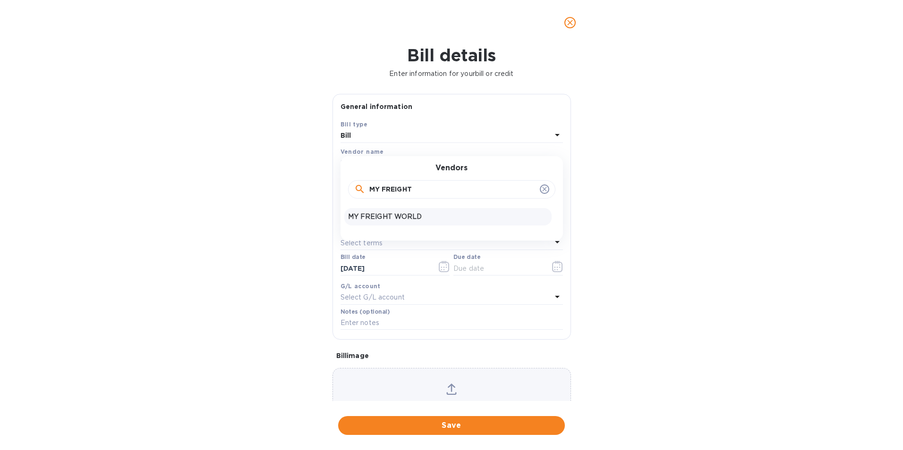
type input "MY FREIGHT"
click at [381, 217] on p "MY FREIGHT WORLD" at bounding box center [448, 217] width 200 height 10
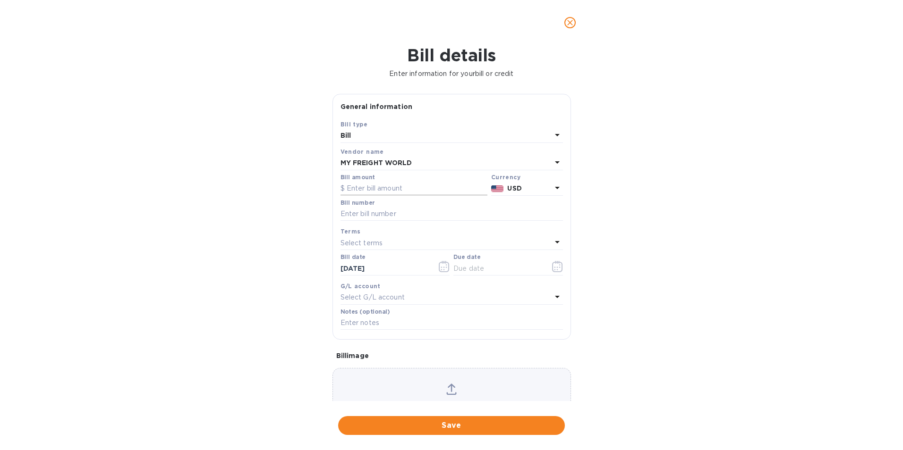
click at [386, 191] on input "text" at bounding box center [413, 189] width 147 height 14
type input "2,398.74"
click at [378, 213] on input "text" at bounding box center [451, 214] width 222 height 14
type input "FRN4048, 40553, 40374"
click at [555, 264] on icon "button" at bounding box center [557, 266] width 11 height 11
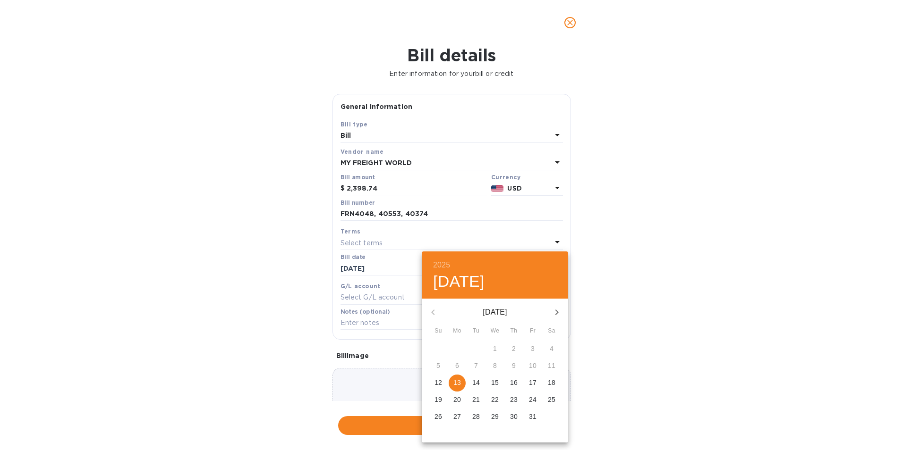
click at [532, 384] on p "17" at bounding box center [533, 382] width 8 height 9
type input "[DATE]"
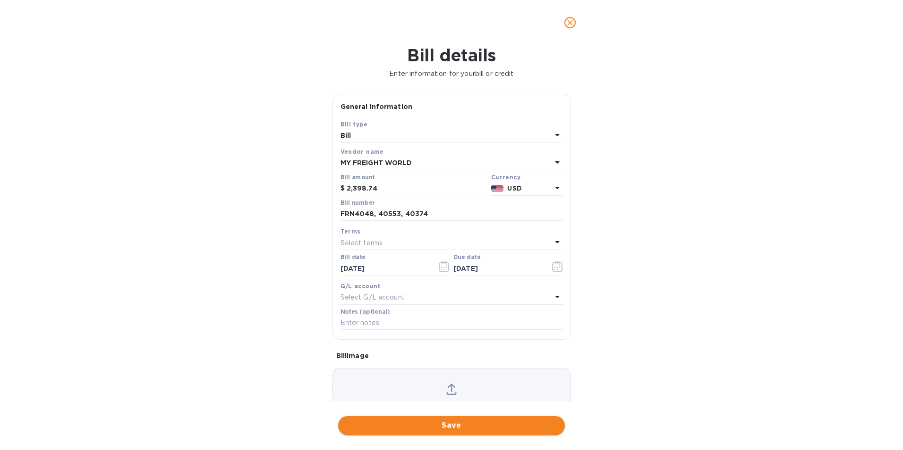
click at [480, 424] on span "Save" at bounding box center [451, 425] width 211 height 11
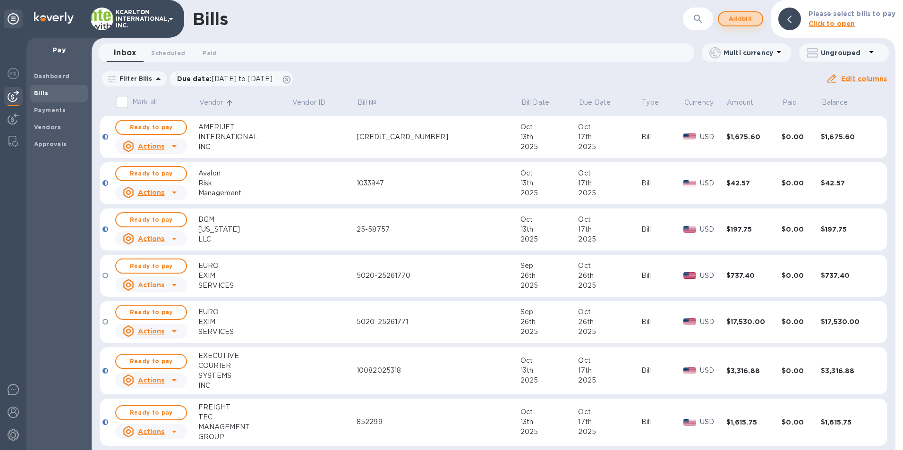
click at [735, 22] on span "Add bill" at bounding box center [740, 18] width 28 height 11
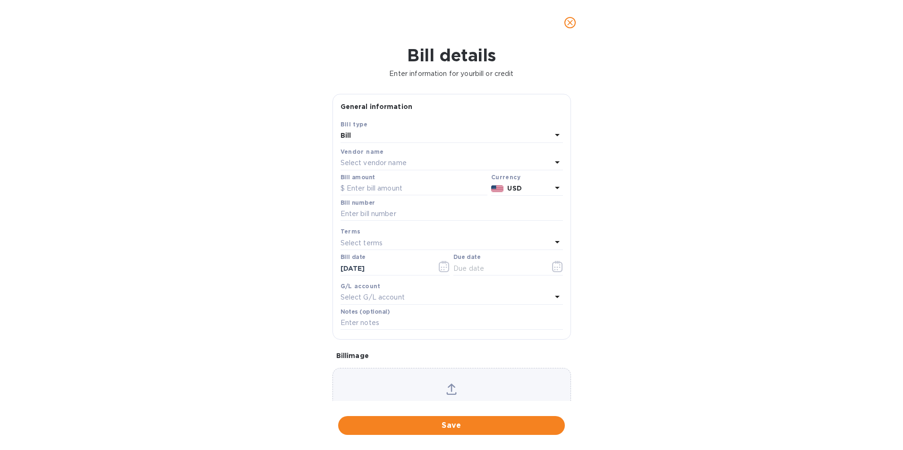
click at [346, 162] on p "Select vendor name" at bounding box center [373, 163] width 66 height 10
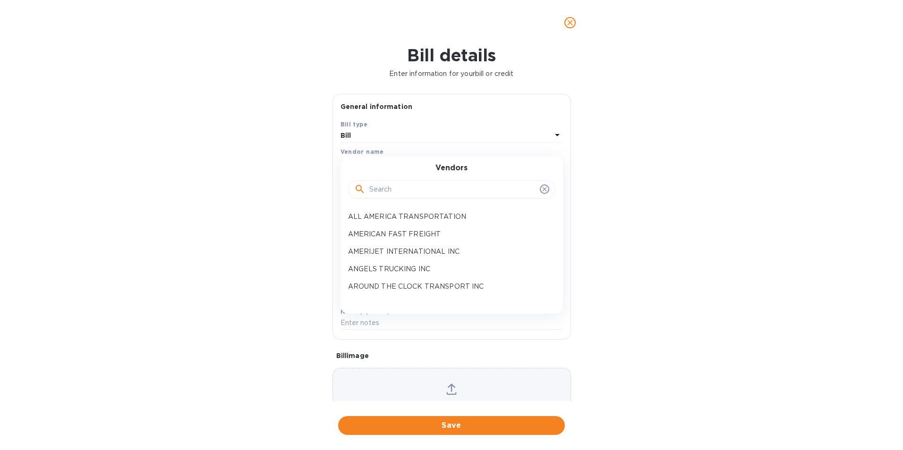
click at [383, 189] on input "text" at bounding box center [452, 190] width 167 height 14
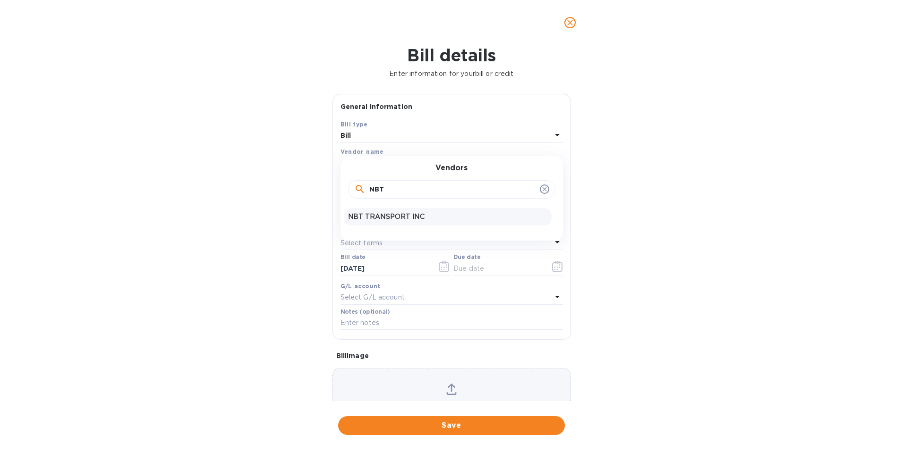
type input "NBT"
click at [384, 217] on p "NBT TRANSPORT INC" at bounding box center [448, 217] width 200 height 10
click at [381, 189] on input "text" at bounding box center [413, 189] width 147 height 14
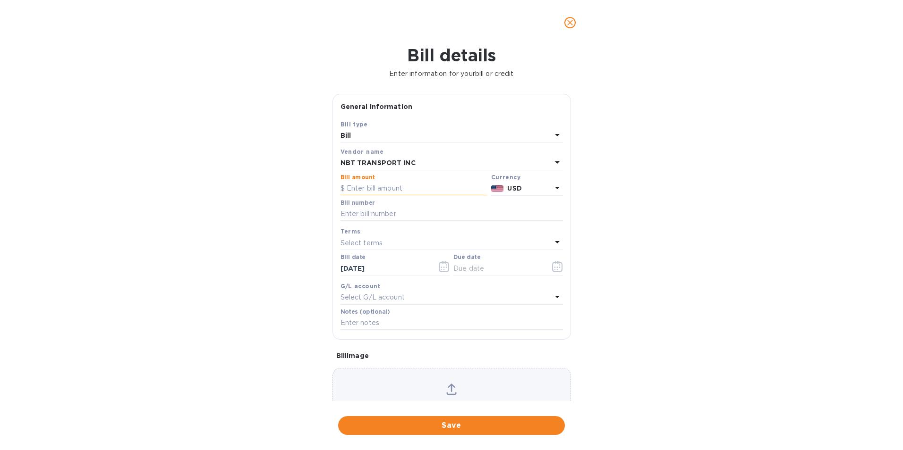
click at [398, 186] on input "text" at bounding box center [413, 189] width 147 height 14
type input "10,700.00"
click at [378, 214] on input "text" at bounding box center [451, 214] width 222 height 14
type input "69382"
click at [552, 264] on icon "button" at bounding box center [557, 266] width 10 height 11
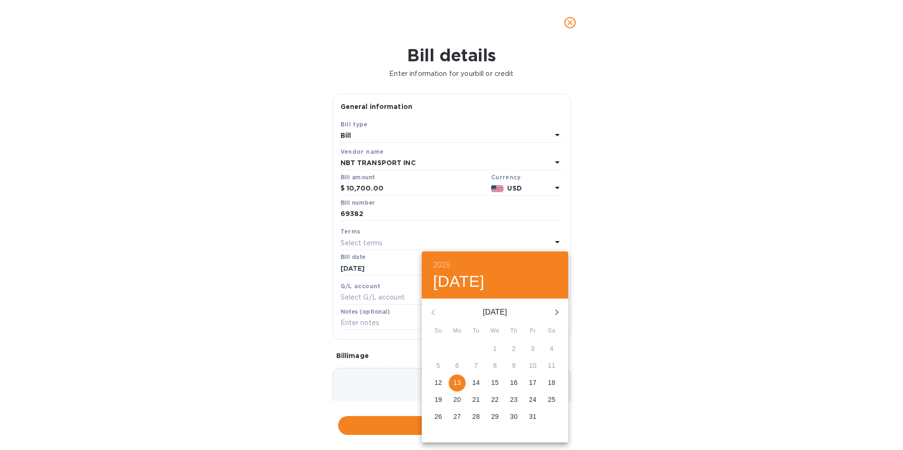
click at [535, 380] on p "17" at bounding box center [533, 382] width 8 height 9
type input "[DATE]"
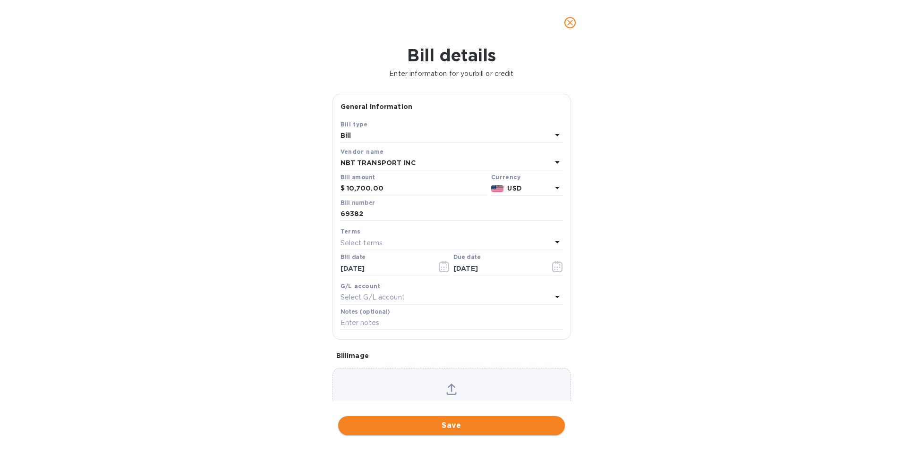
click at [469, 426] on span "Save" at bounding box center [451, 425] width 211 height 11
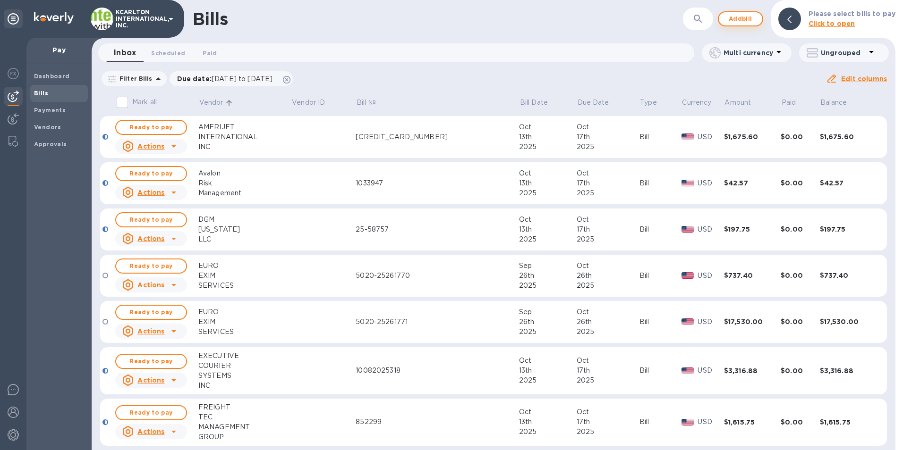
click at [753, 19] on span "Add bill" at bounding box center [740, 18] width 28 height 11
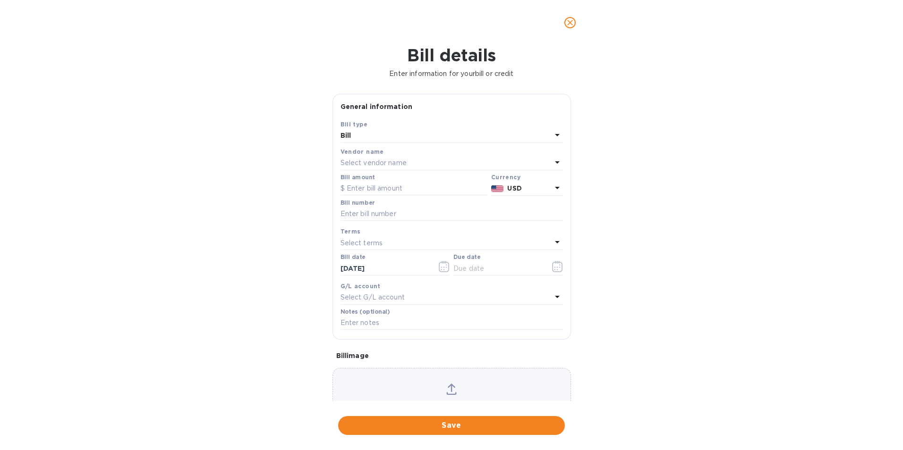
click at [385, 163] on p "Select vendor name" at bounding box center [373, 163] width 66 height 10
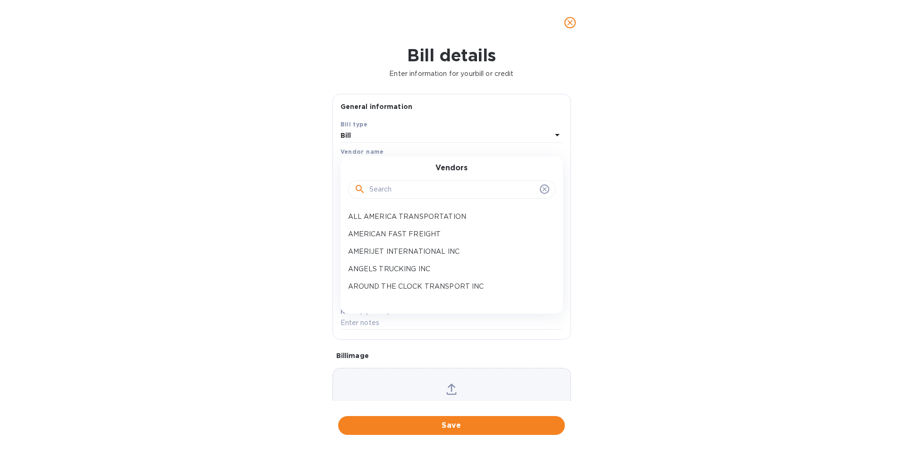
click at [380, 183] on input "text" at bounding box center [452, 190] width 167 height 14
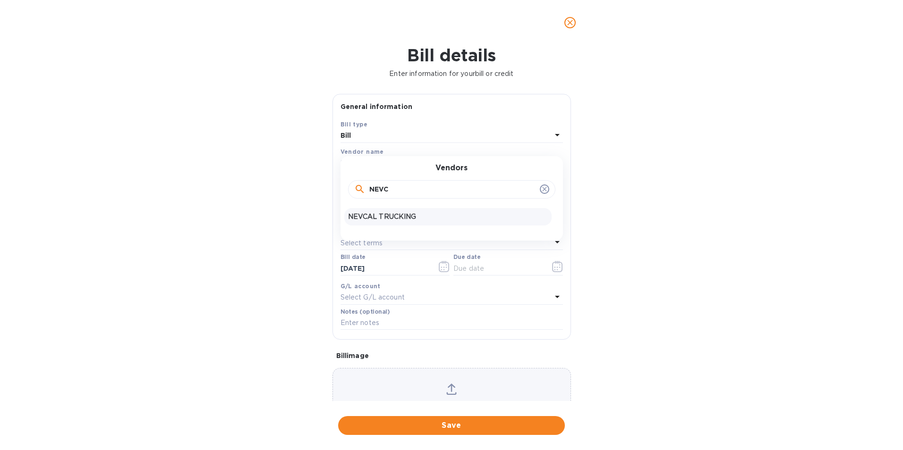
type input "NEVC"
click at [392, 219] on p "NEVCAL TRUCKING" at bounding box center [448, 217] width 200 height 10
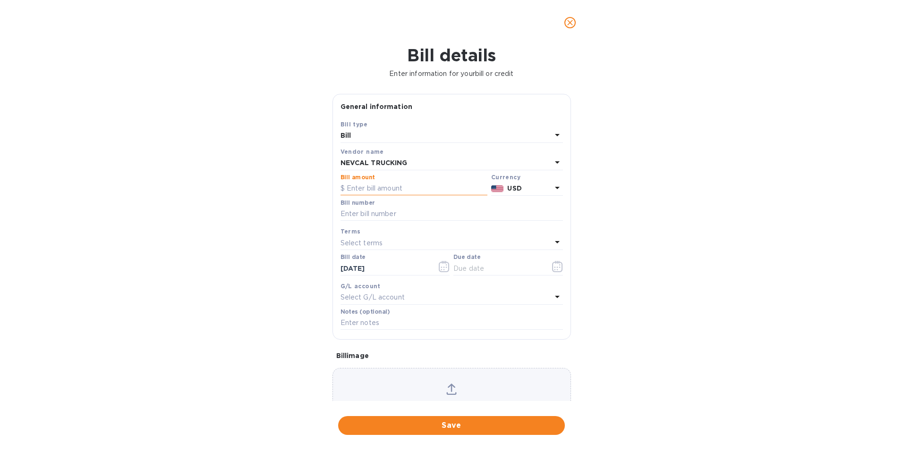
click at [380, 190] on input "text" at bounding box center [413, 189] width 147 height 14
type input "1,902.25"
click at [378, 211] on input "text" at bounding box center [451, 214] width 222 height 14
type input "190399"
click at [554, 266] on icon "button" at bounding box center [557, 266] width 11 height 11
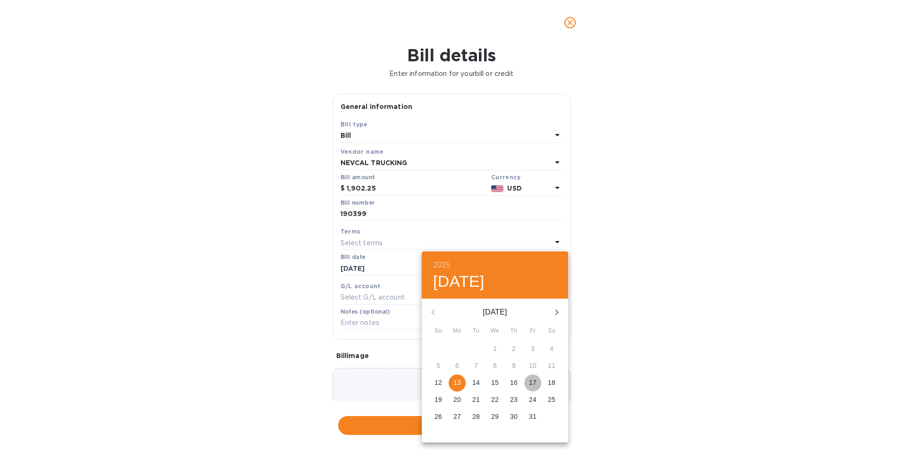
click at [533, 382] on p "17" at bounding box center [533, 382] width 8 height 9
type input "[DATE]"
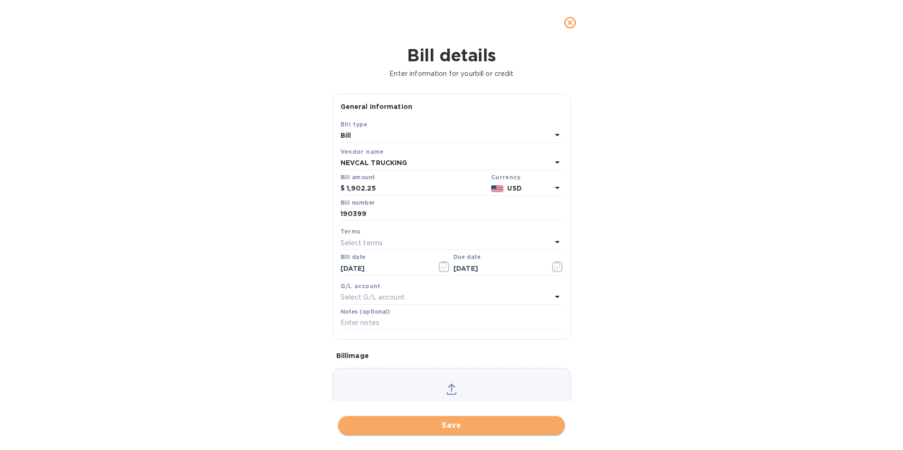
click at [453, 425] on span "Save" at bounding box center [451, 425] width 211 height 11
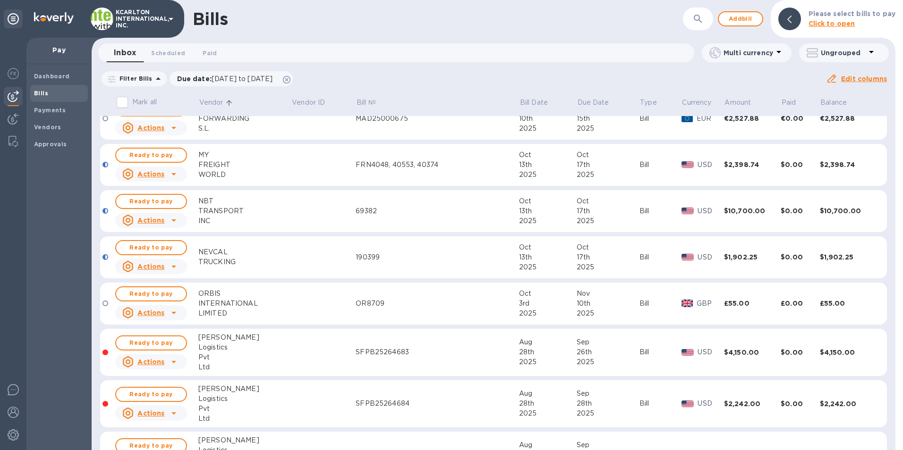
scroll to position [614, 0]
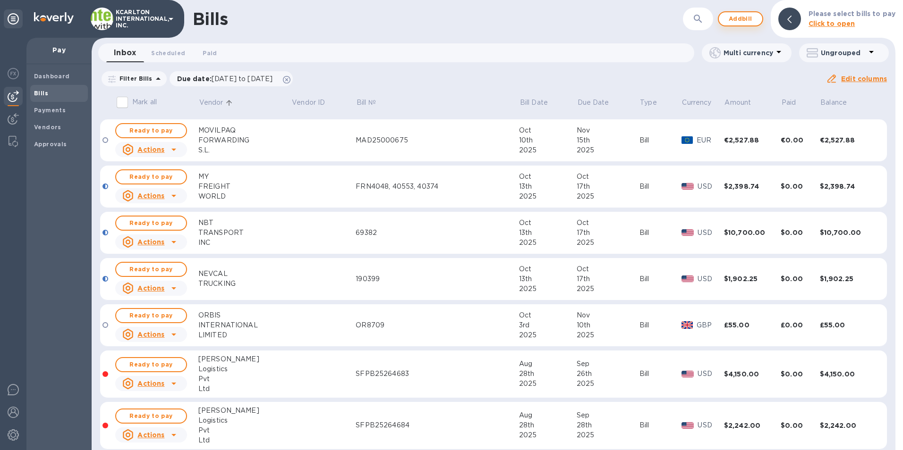
click at [735, 24] on span "Add bill" at bounding box center [740, 18] width 28 height 11
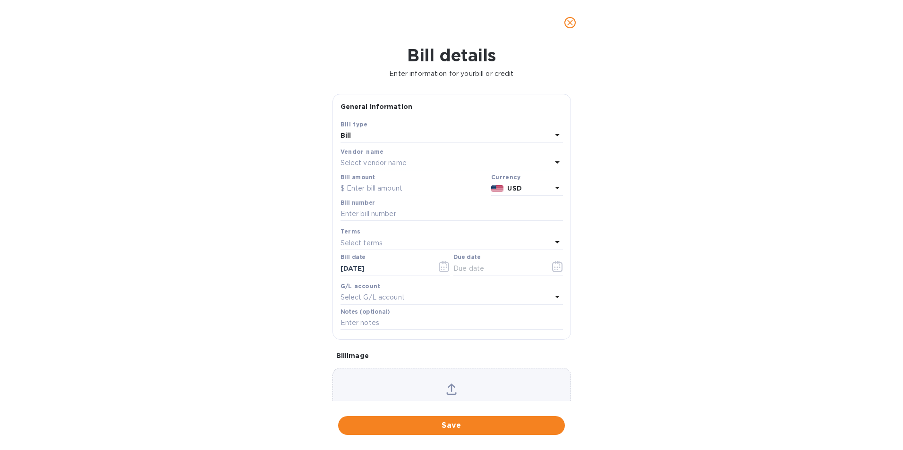
click at [387, 162] on p "Select vendor name" at bounding box center [373, 163] width 66 height 10
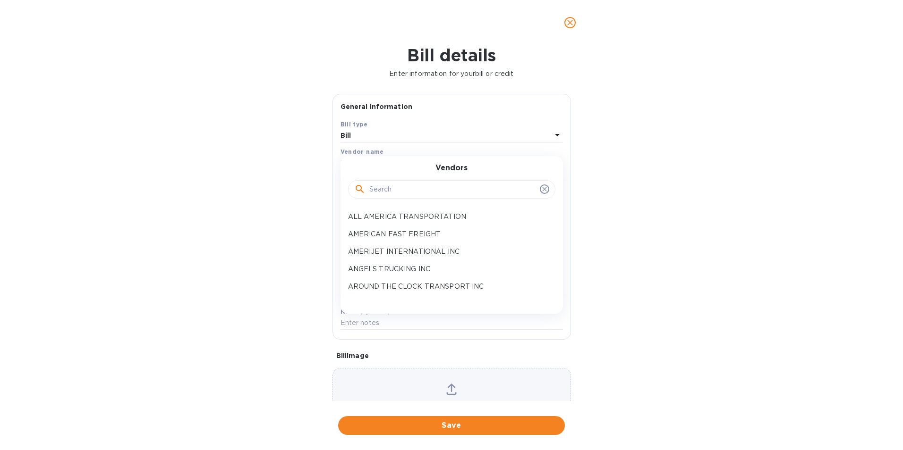
click at [389, 189] on input "text" at bounding box center [452, 190] width 167 height 14
type input "CAR"
click at [393, 219] on p "CARIBBEAN SHIPPING SERVICES INC" at bounding box center [448, 217] width 200 height 10
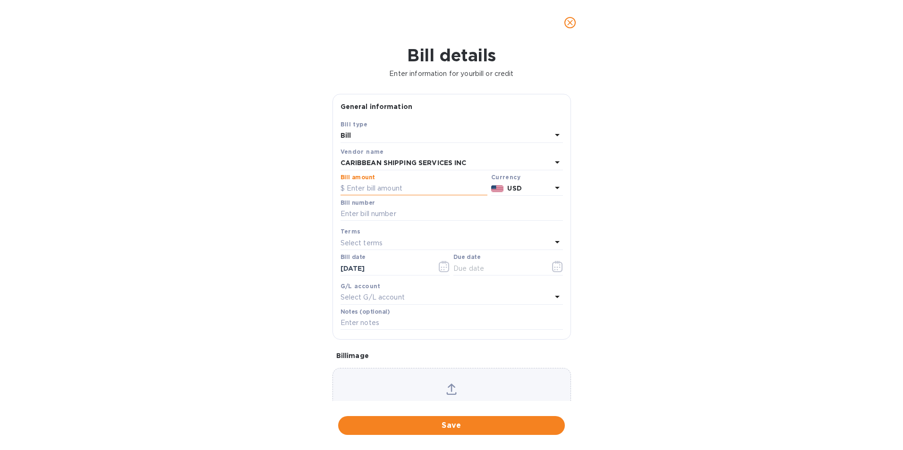
click at [388, 188] on input "text" at bounding box center [413, 189] width 147 height 14
type input "964.23"
click at [394, 211] on input "text" at bounding box center [451, 214] width 222 height 14
type input "K0099170"
click at [557, 267] on icon "button" at bounding box center [557, 266] width 11 height 11
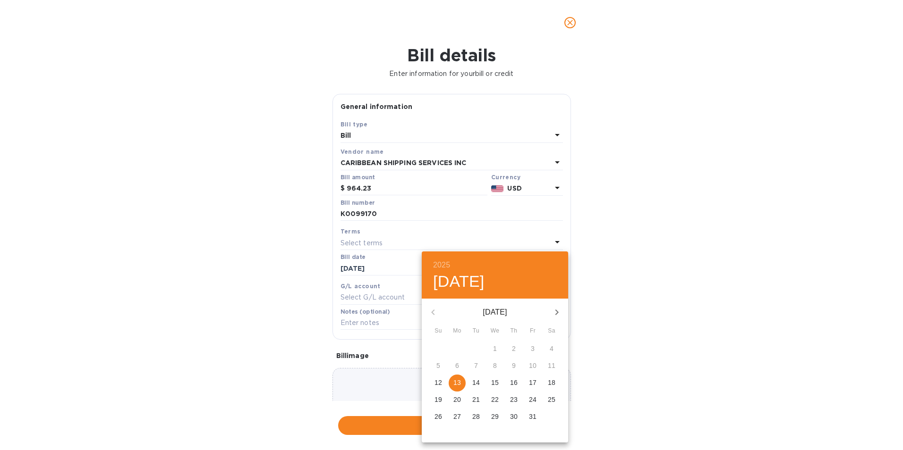
click at [535, 382] on p "17" at bounding box center [533, 382] width 8 height 9
type input "[DATE]"
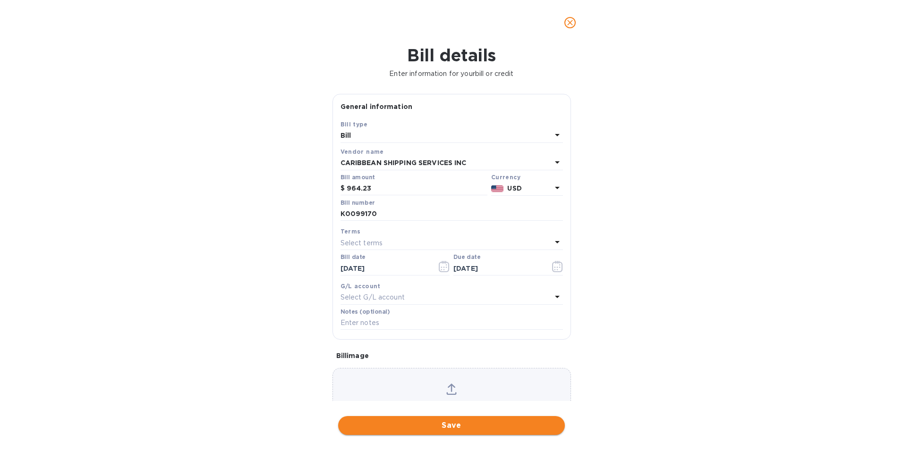
click at [479, 426] on span "Save" at bounding box center [451, 425] width 211 height 11
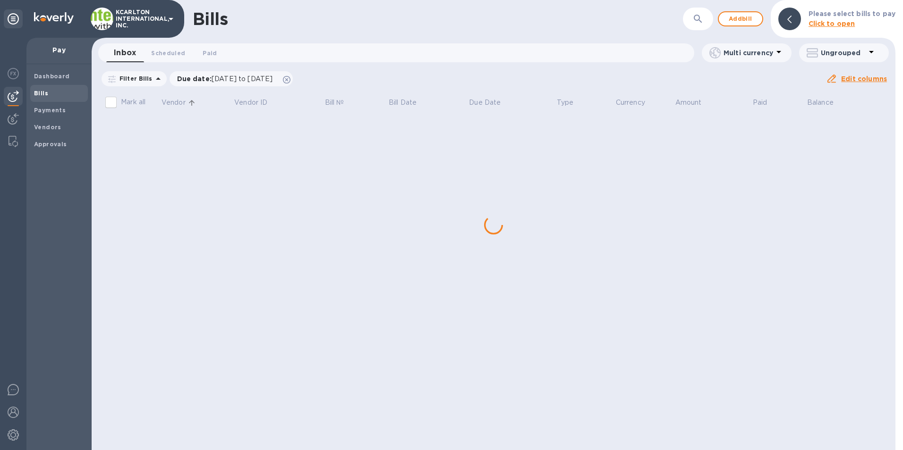
scroll to position [0, 0]
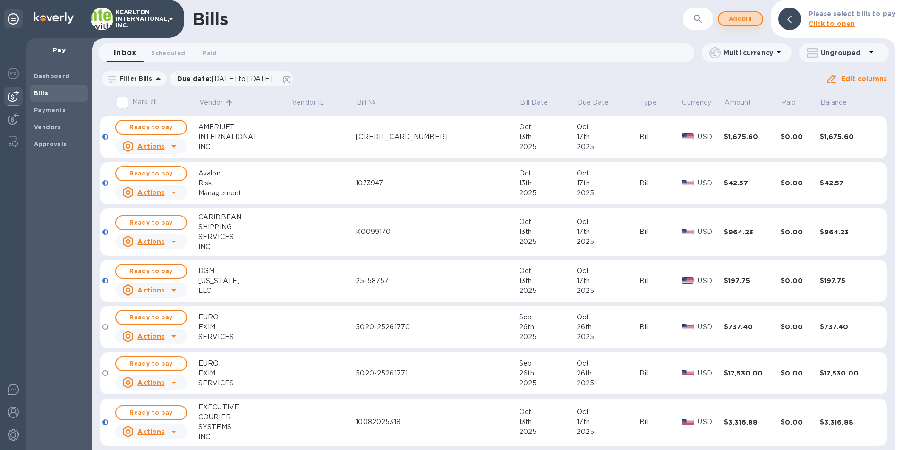
click at [737, 21] on span "Add bill" at bounding box center [740, 18] width 28 height 11
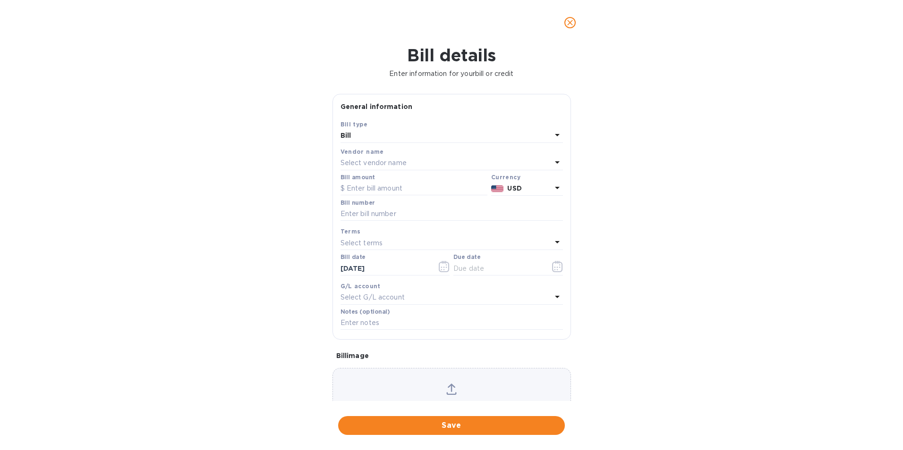
click at [399, 161] on p "Select vendor name" at bounding box center [373, 163] width 66 height 10
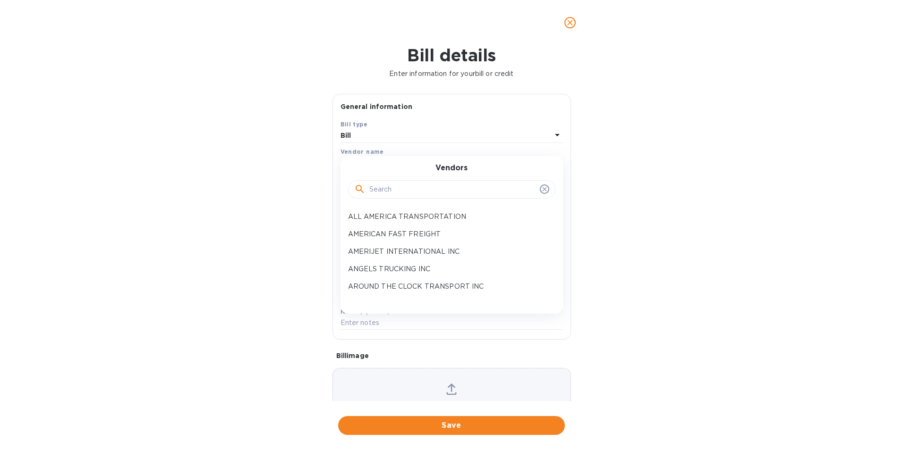
click at [396, 193] on input "text" at bounding box center [452, 190] width 167 height 14
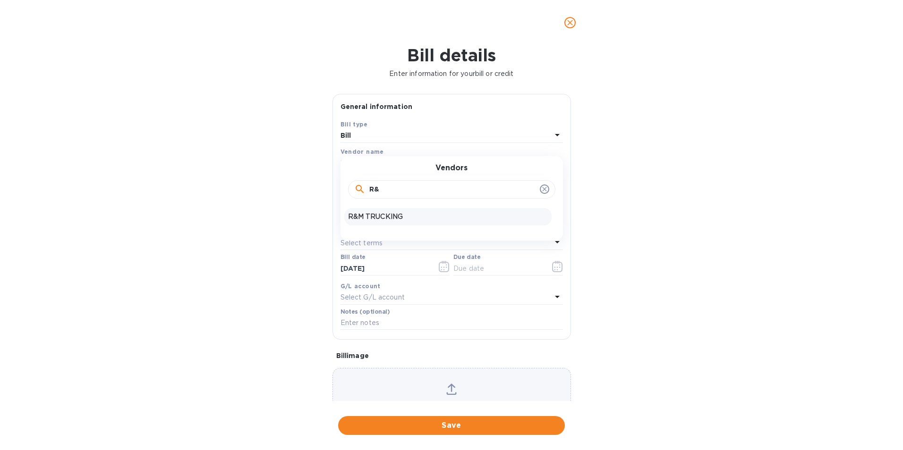
type input "R&"
click at [383, 216] on p "R&M TRUCKING" at bounding box center [448, 217] width 200 height 10
click at [389, 189] on input "text" at bounding box center [413, 189] width 147 height 14
type input "1,541.00"
click at [395, 214] on input "text" at bounding box center [451, 214] width 222 height 14
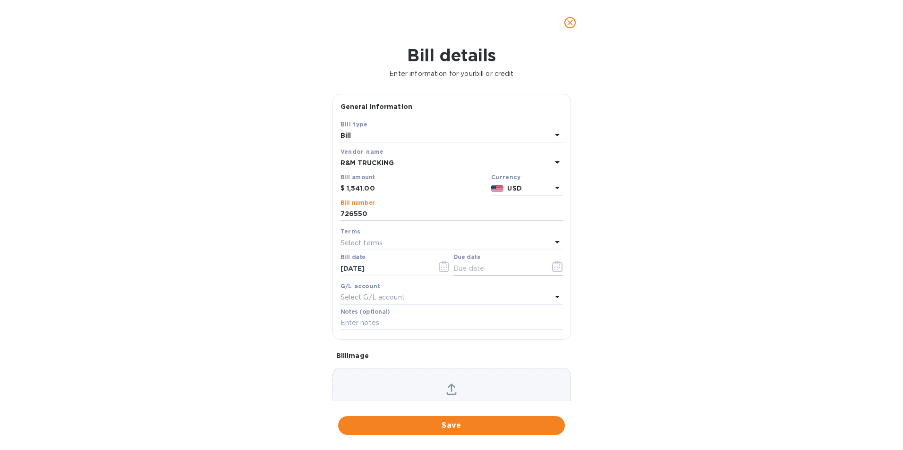
type input "726550"
click at [554, 267] on icon "button" at bounding box center [554, 267] width 1 height 1
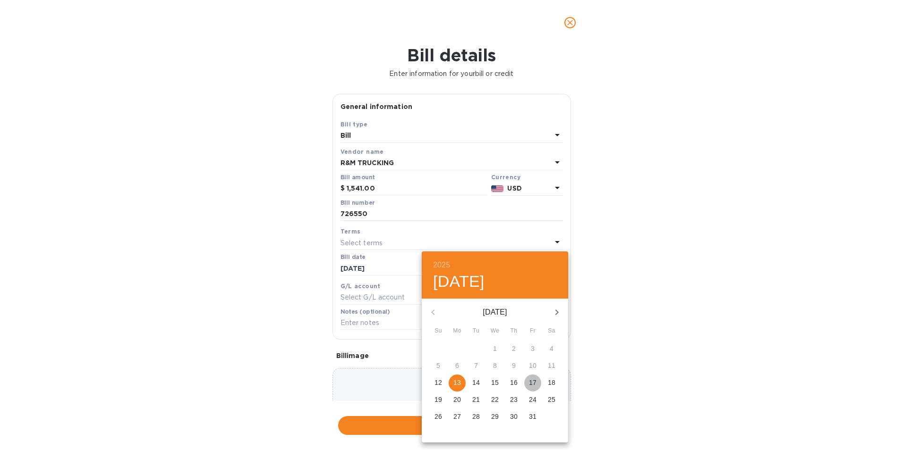
click at [535, 383] on p "17" at bounding box center [533, 382] width 8 height 9
type input "[DATE]"
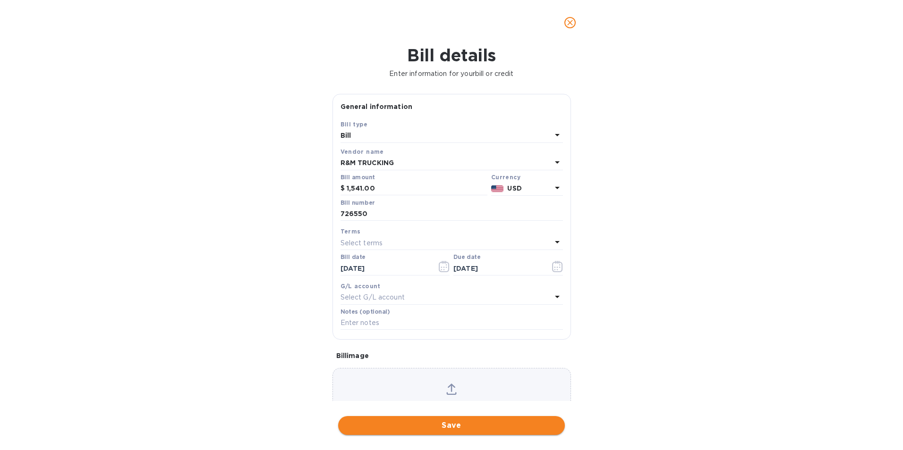
click at [498, 427] on span "Save" at bounding box center [451, 425] width 211 height 11
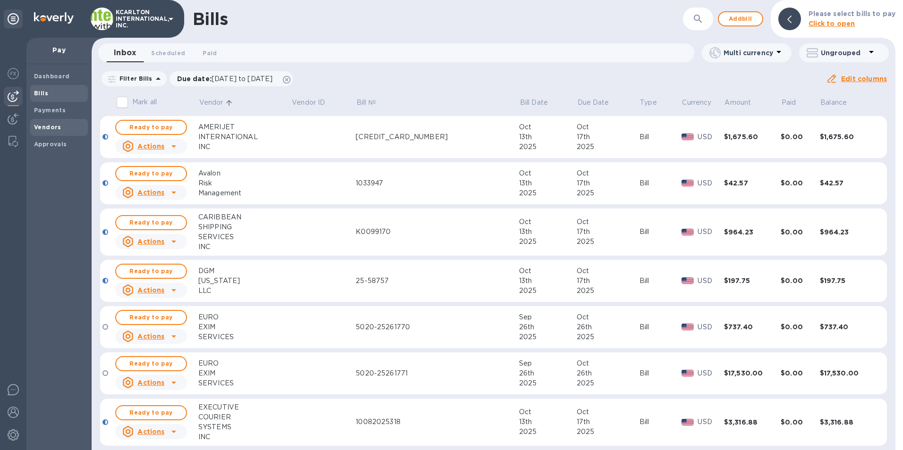
click at [51, 129] on b "Vendors" at bounding box center [47, 127] width 27 height 7
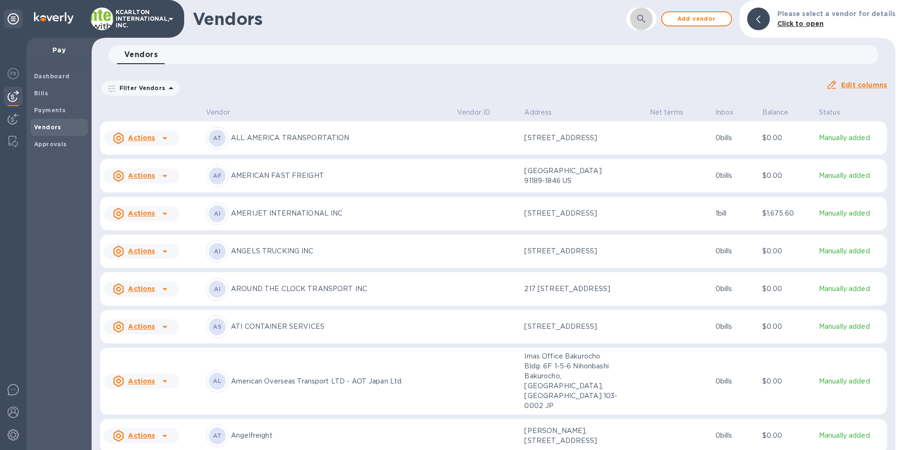
click at [645, 18] on icon "button" at bounding box center [640, 18] width 11 height 11
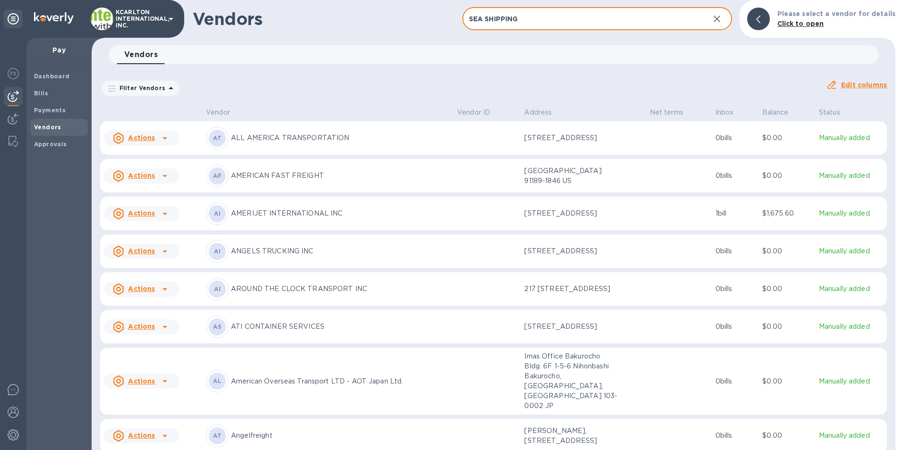
type input "SEA SHIPPING"
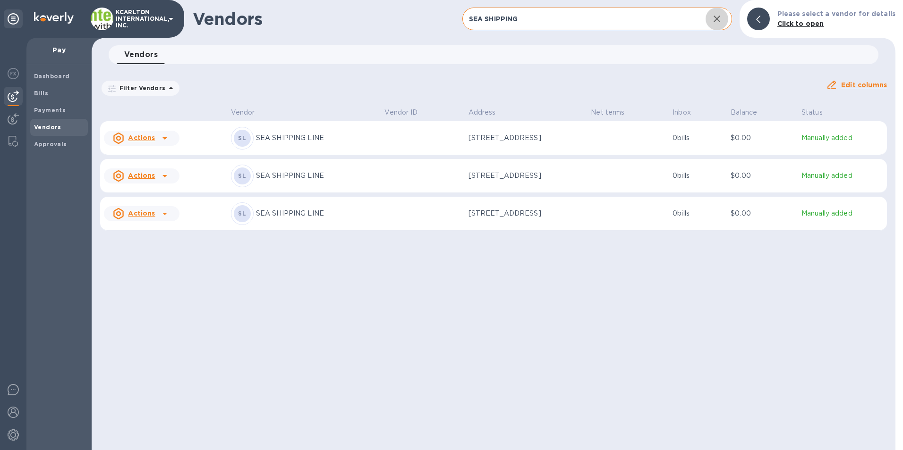
click at [498, 178] on p "[STREET_ADDRESS]" at bounding box center [515, 176] width 94 height 10
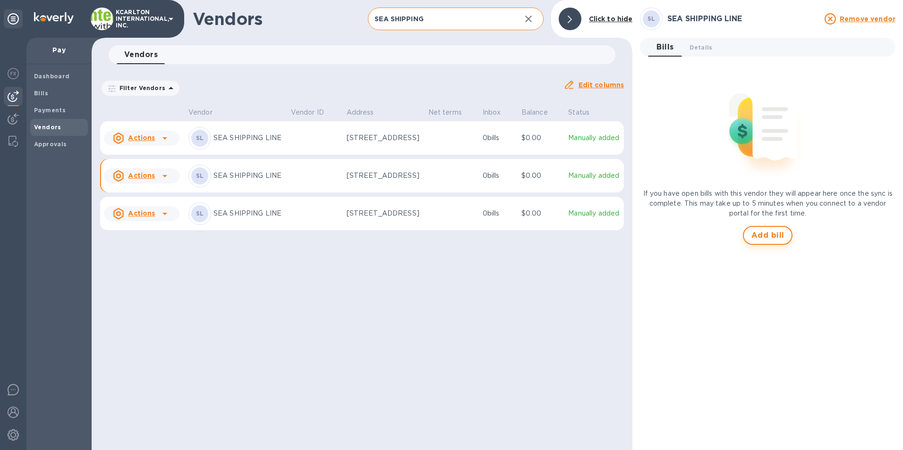
click at [777, 242] on button "Add bill" at bounding box center [768, 235] width 50 height 19
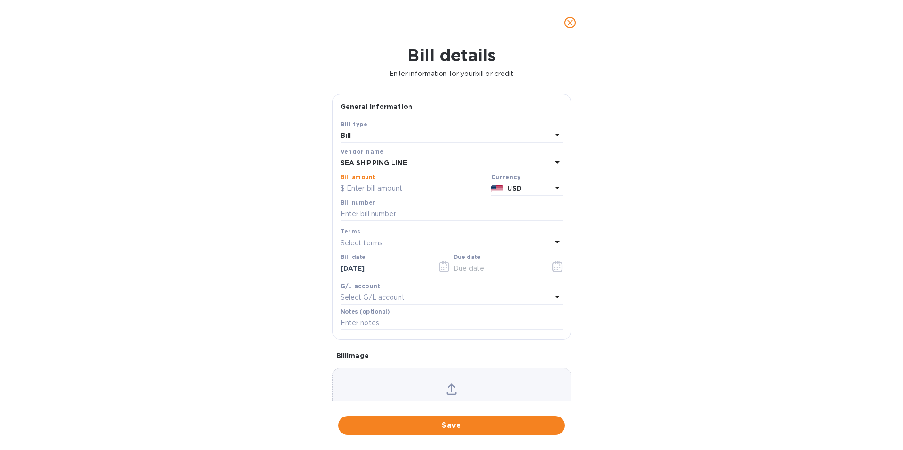
click at [363, 188] on input "text" at bounding box center [413, 189] width 147 height 14
type input "1,824.00"
click at [361, 216] on input "text" at bounding box center [451, 214] width 222 height 14
type input "OEFL108605"
click at [552, 267] on icon "button" at bounding box center [557, 266] width 11 height 11
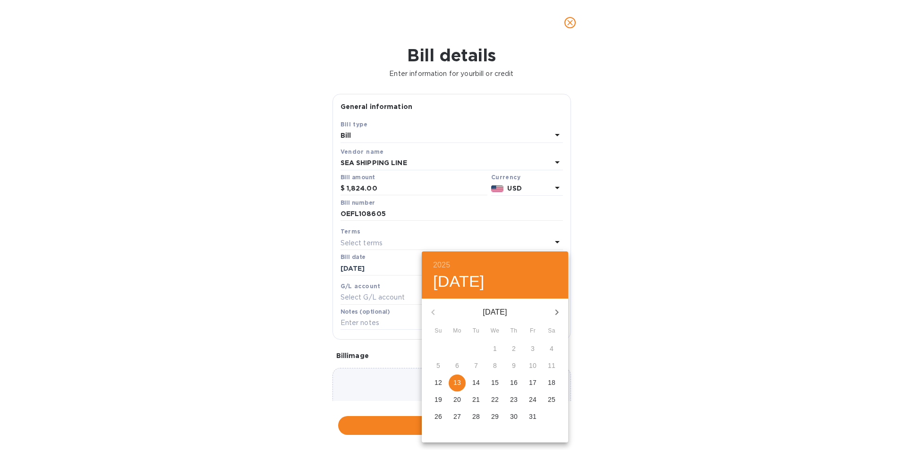
click at [529, 382] on p "17" at bounding box center [533, 382] width 8 height 9
type input "[DATE]"
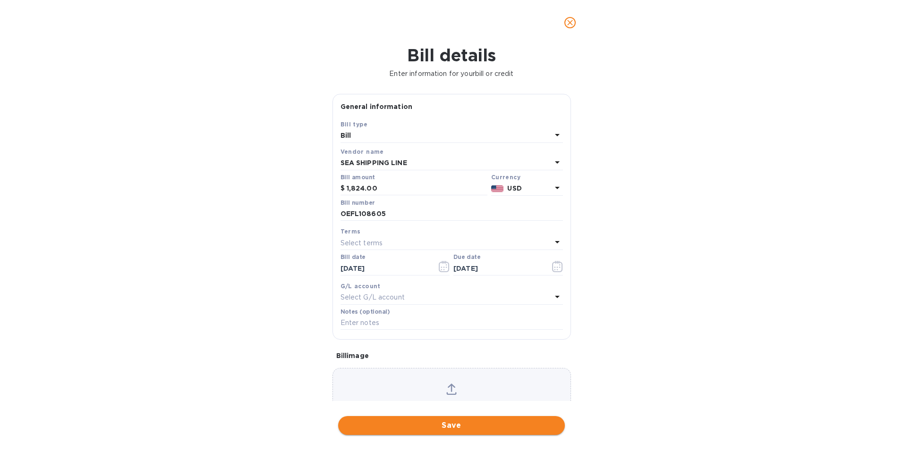
click at [479, 427] on span "Save" at bounding box center [451, 425] width 211 height 11
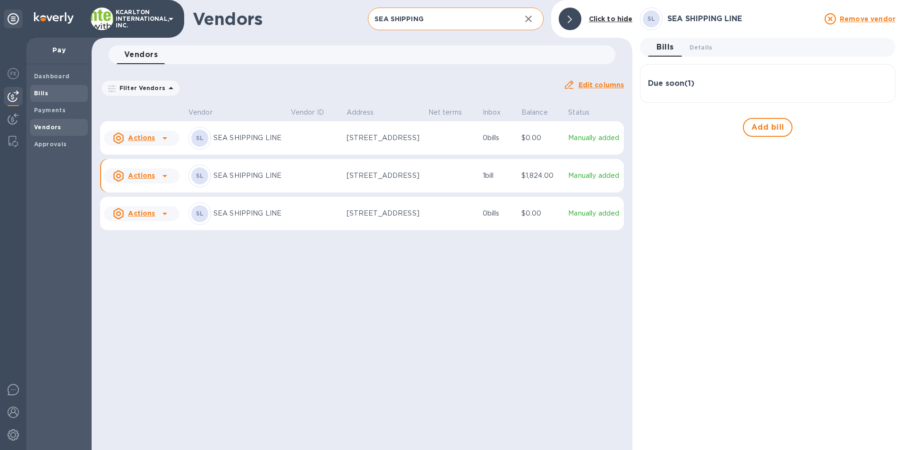
click at [47, 91] on b "Bills" at bounding box center [41, 93] width 14 height 7
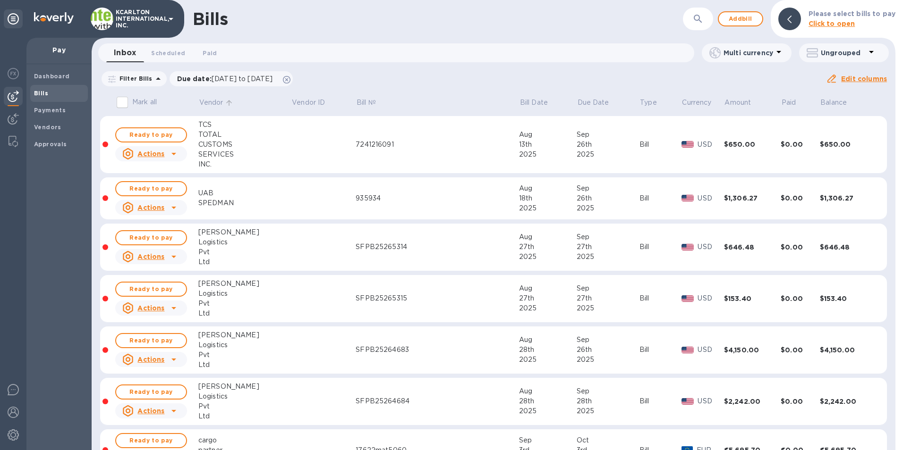
click at [212, 98] on p "Vendor" at bounding box center [211, 103] width 24 height 10
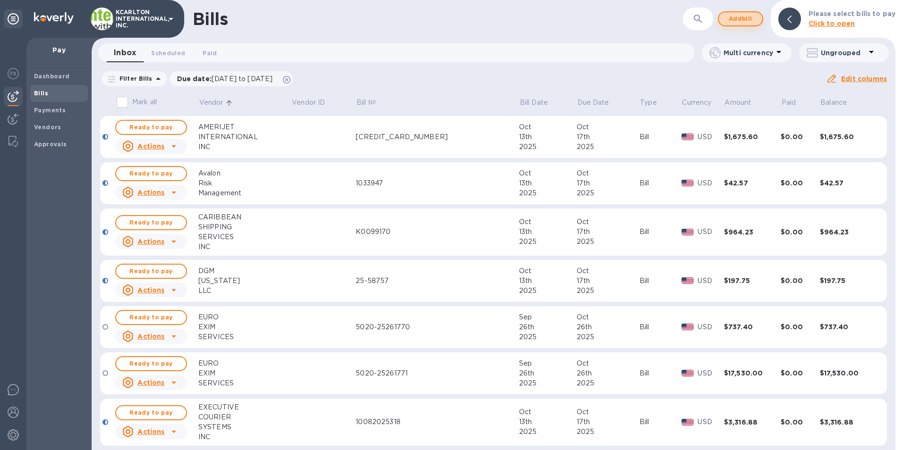
click at [741, 18] on span "Add bill" at bounding box center [740, 18] width 28 height 11
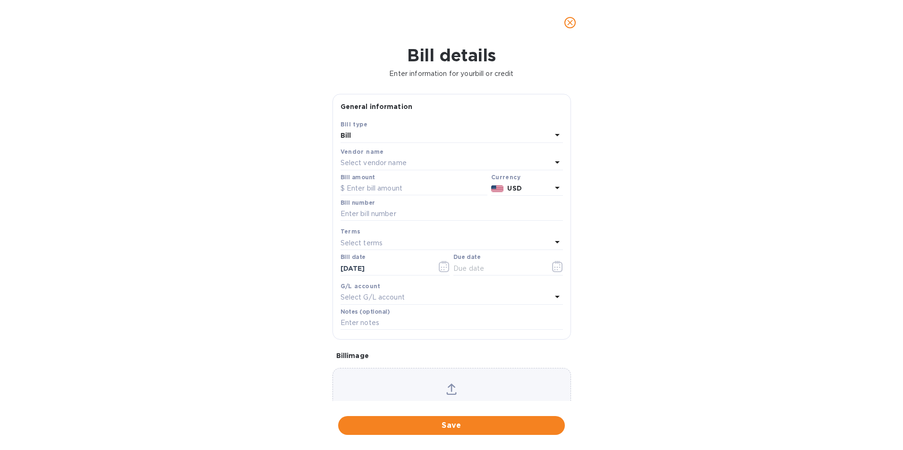
click at [354, 163] on p "Select vendor name" at bounding box center [373, 163] width 66 height 10
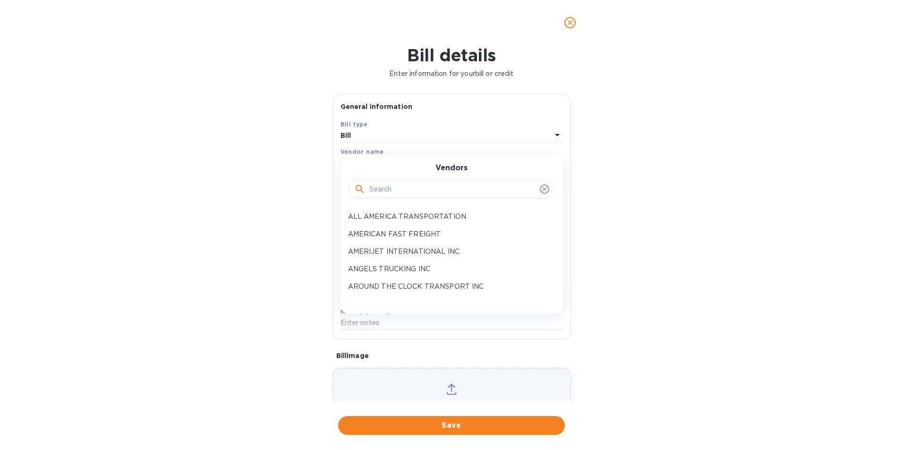
click at [368, 190] on div at bounding box center [451, 190] width 195 height 14
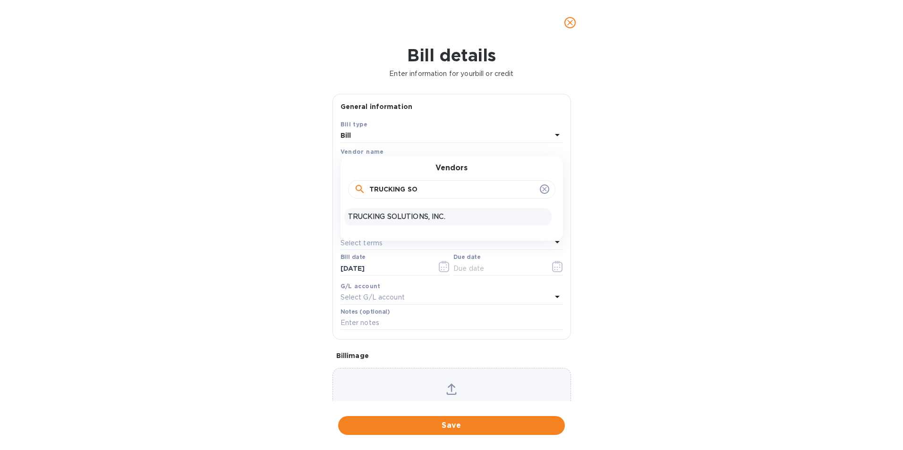
type input "TRUCKING SO"
click at [370, 215] on p "TRUCKING SOLUTIONS, INC." at bounding box center [448, 217] width 200 height 10
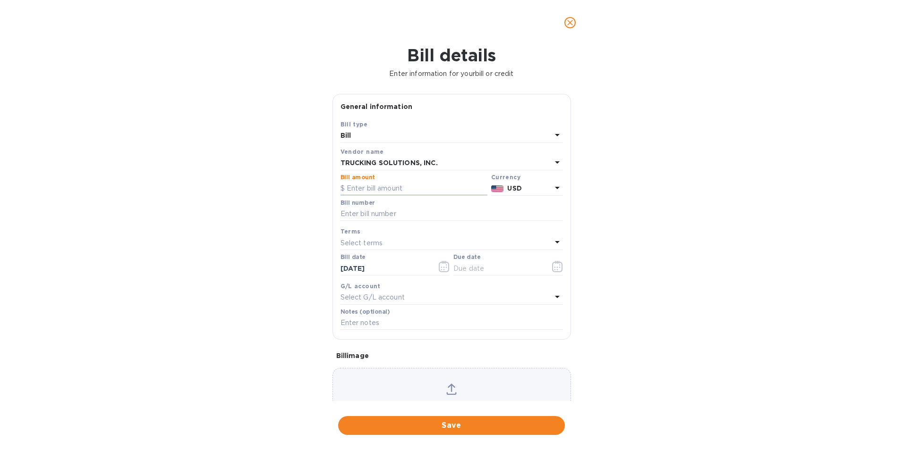
click at [379, 190] on input "text" at bounding box center [413, 189] width 147 height 14
type input "820.00"
click at [377, 214] on input "text" at bounding box center [451, 214] width 222 height 14
click at [395, 214] on input "text" at bounding box center [451, 214] width 222 height 14
click at [384, 212] on input "3302," at bounding box center [451, 214] width 222 height 14
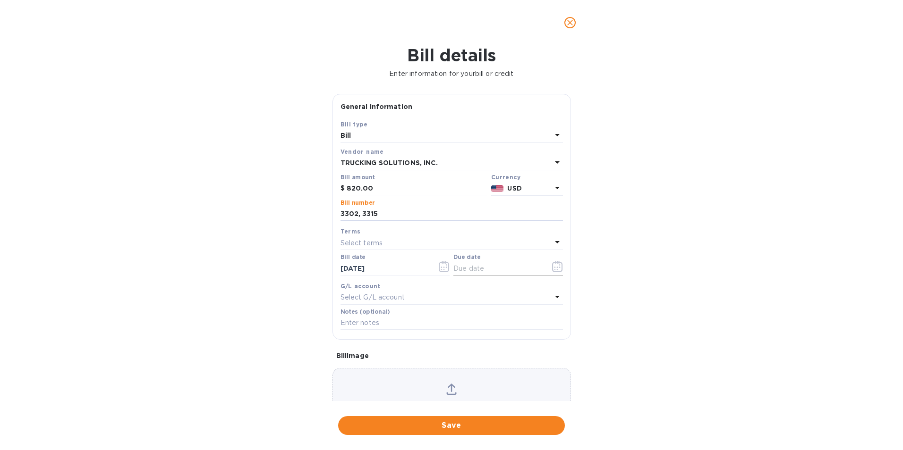
type input "3302, 3315"
click at [554, 269] on icon "button" at bounding box center [557, 266] width 11 height 11
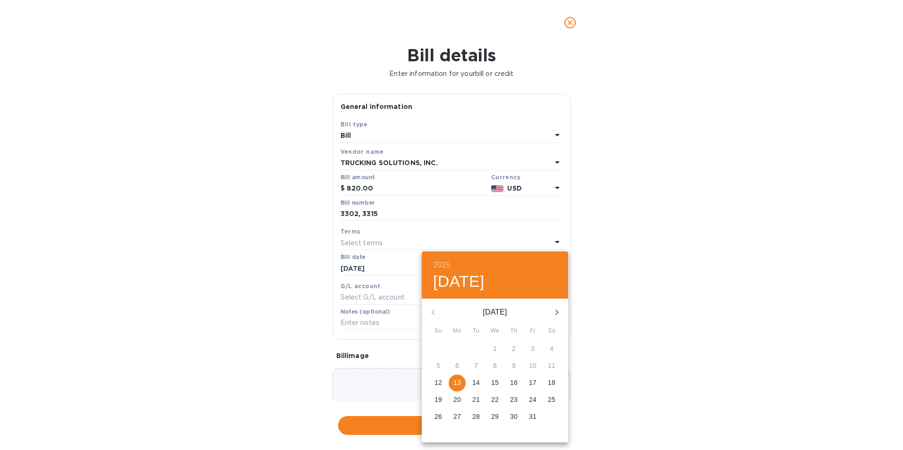
click at [533, 381] on p "17" at bounding box center [533, 382] width 8 height 9
type input "[DATE]"
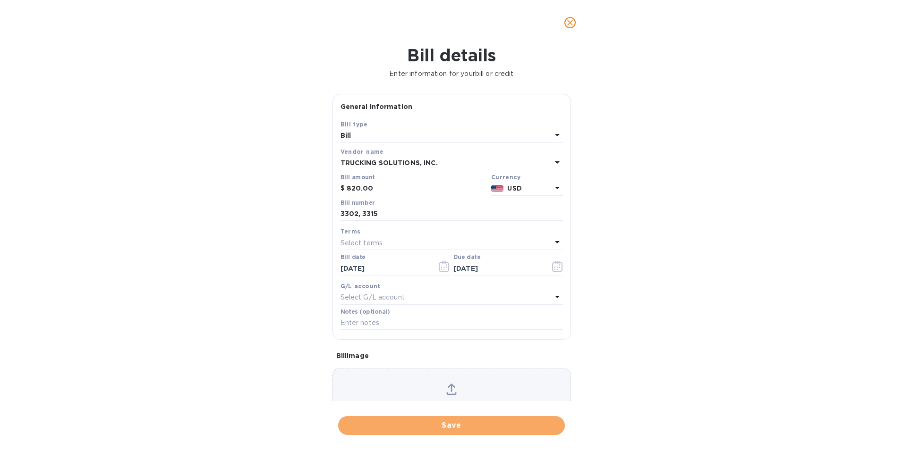
drag, startPoint x: 475, startPoint y: 427, endPoint x: 14, endPoint y: 267, distance: 487.6
click at [469, 420] on span "Save" at bounding box center [451, 425] width 211 height 11
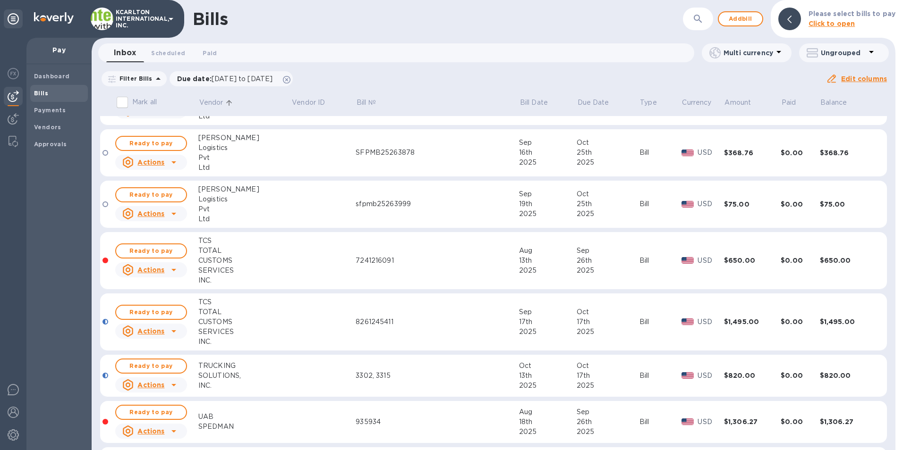
scroll to position [1275, 0]
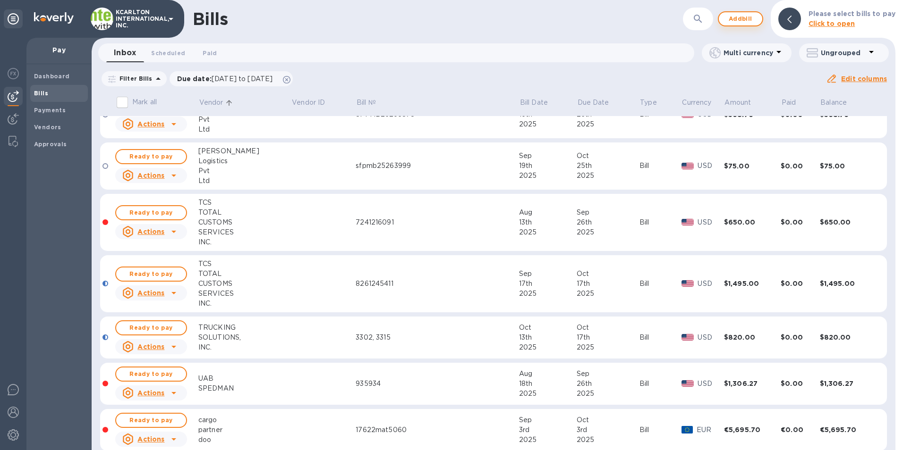
click at [743, 17] on span "Add bill" at bounding box center [740, 18] width 28 height 11
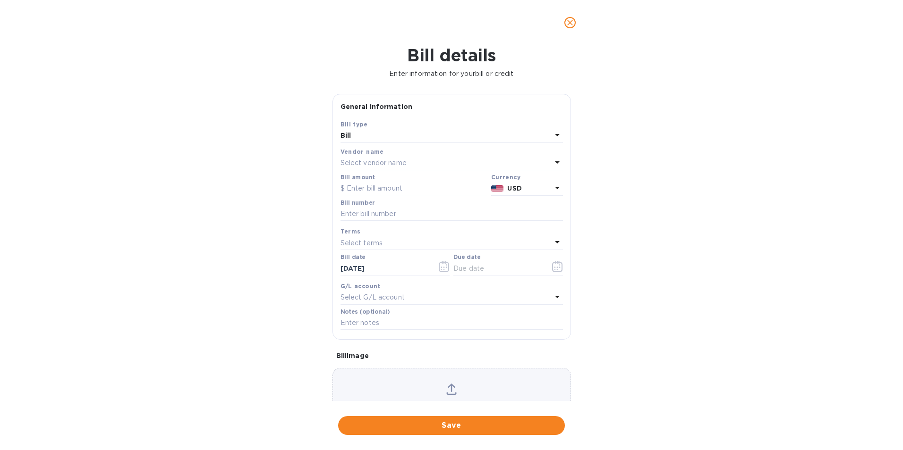
click at [349, 167] on p "Select vendor name" at bounding box center [373, 163] width 66 height 10
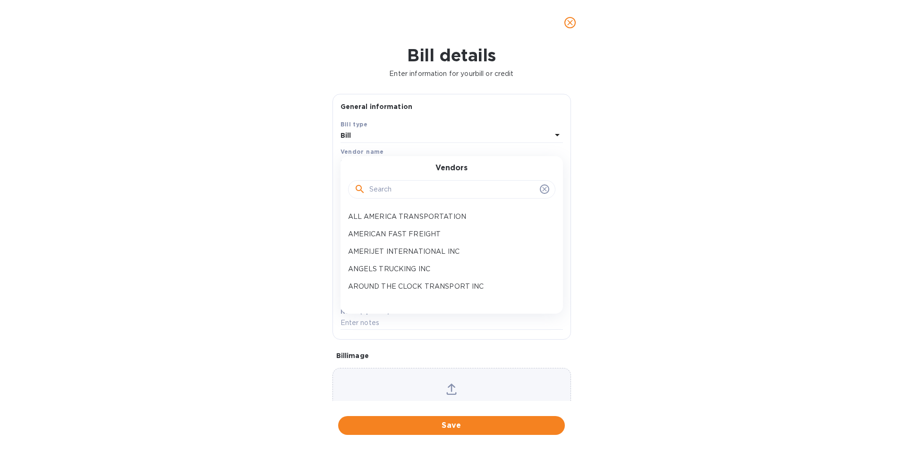
click at [367, 190] on div at bounding box center [451, 190] width 195 height 14
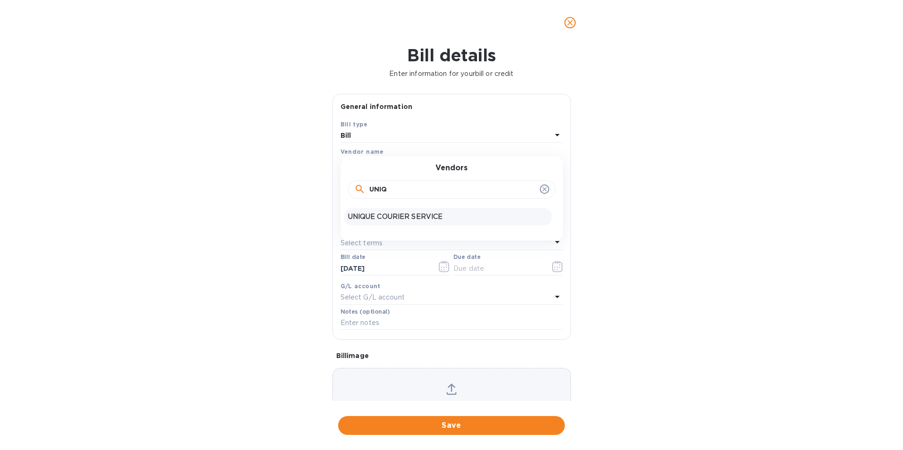
type input "UNIQ"
click at [379, 215] on p "UNIQUE COURIER SERVICE" at bounding box center [448, 217] width 200 height 10
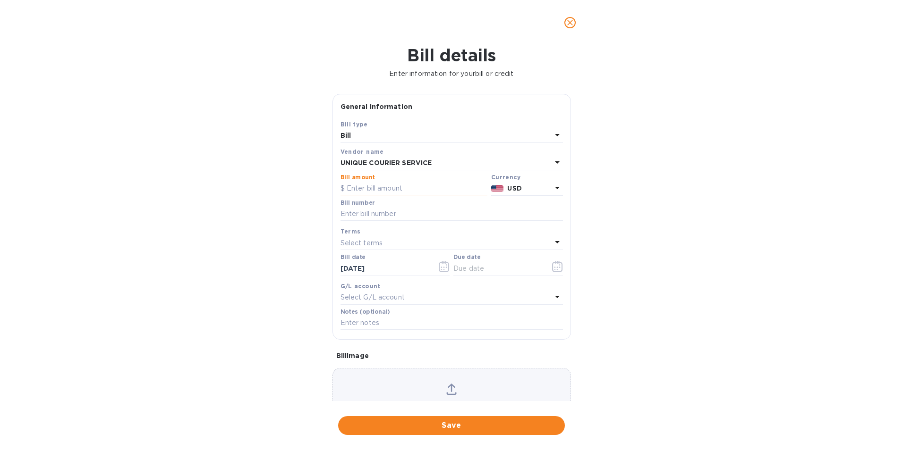
click at [379, 190] on input "text" at bounding box center [413, 189] width 147 height 14
type input "520.00"
click at [364, 212] on input "text" at bounding box center [451, 214] width 222 height 14
type input "1246243-1"
click at [547, 263] on button "button" at bounding box center [557, 266] width 22 height 23
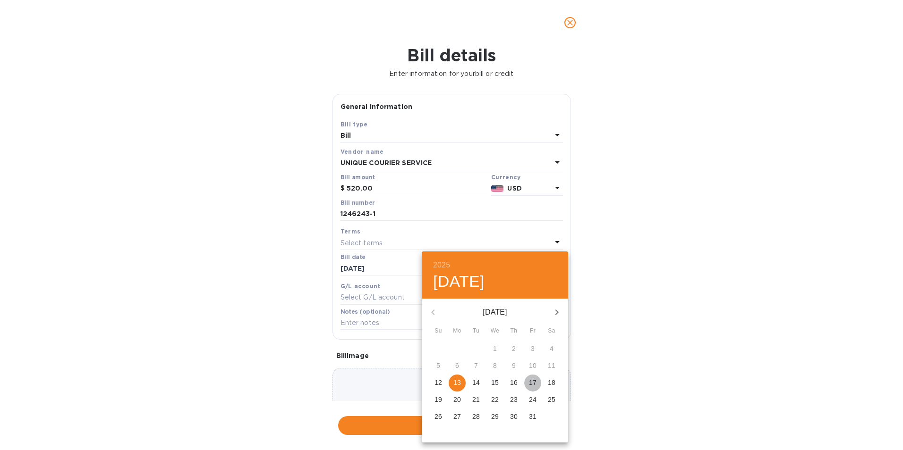
click at [535, 382] on p "17" at bounding box center [533, 382] width 8 height 9
type input "[DATE]"
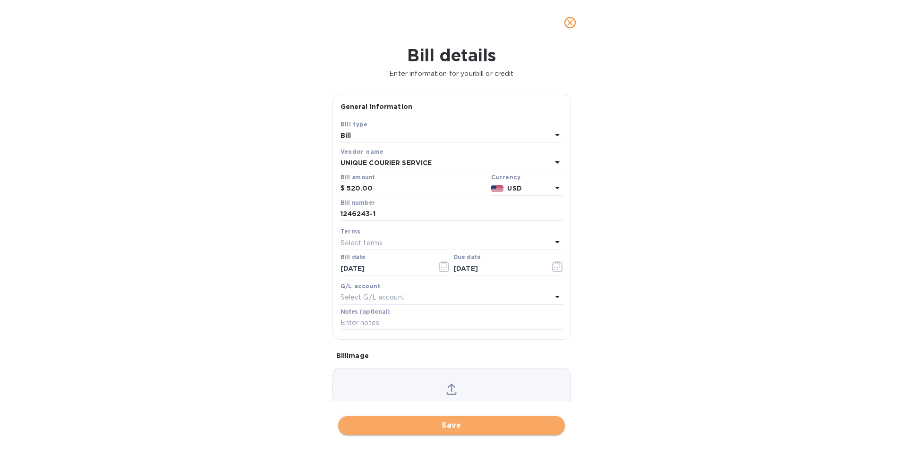
click at [457, 427] on span "Save" at bounding box center [451, 425] width 211 height 11
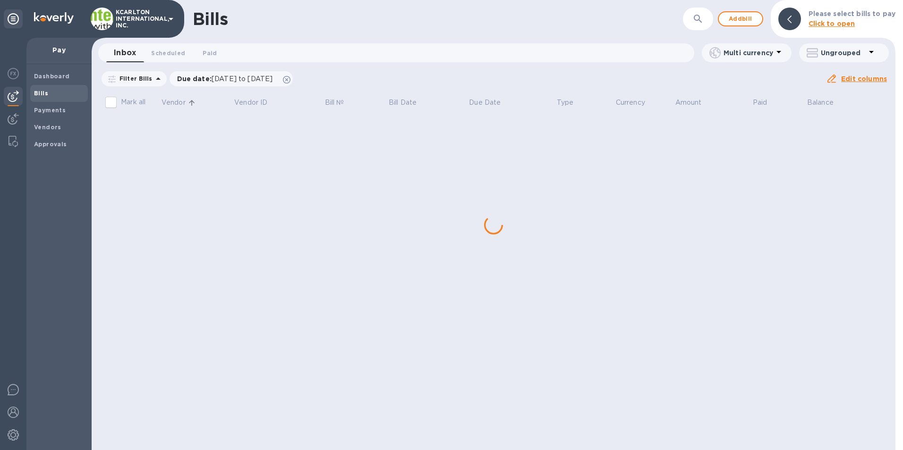
scroll to position [0, 0]
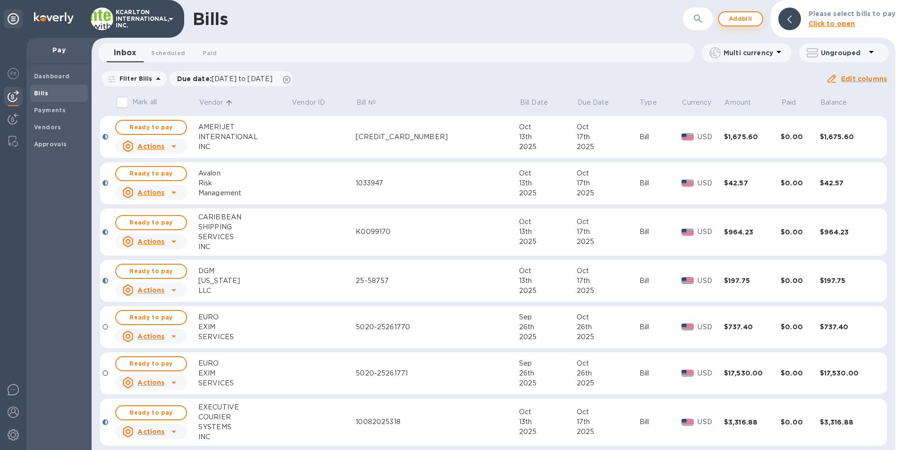
click at [747, 22] on span "Add bill" at bounding box center [740, 18] width 28 height 11
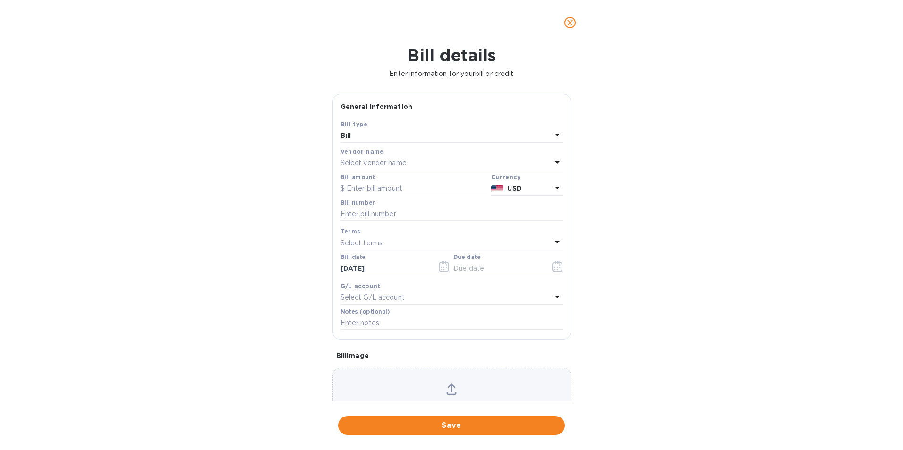
click at [346, 161] on p "Select vendor name" at bounding box center [373, 163] width 66 height 10
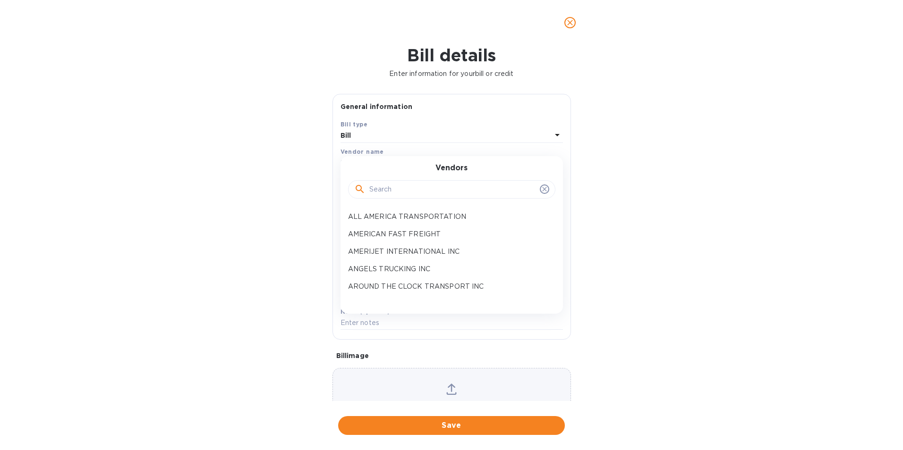
click at [372, 195] on input "text" at bounding box center [452, 190] width 167 height 14
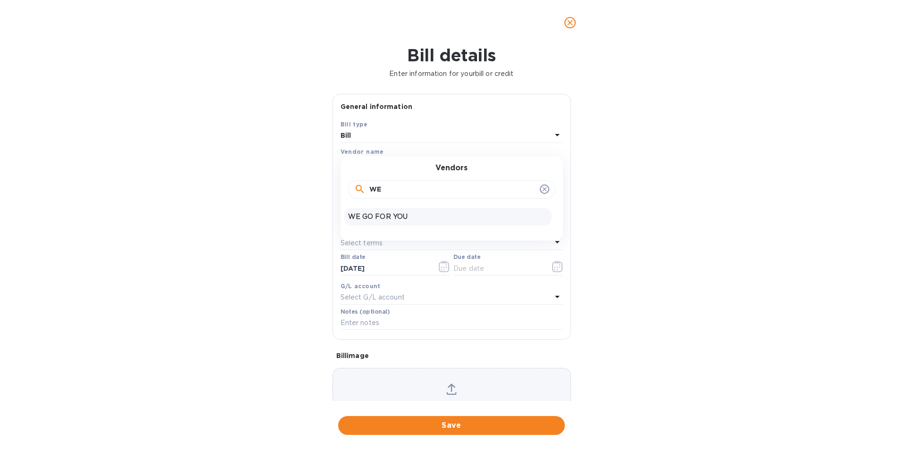
type input "WE"
click at [376, 217] on p "WE GO FOR YOU" at bounding box center [448, 217] width 200 height 10
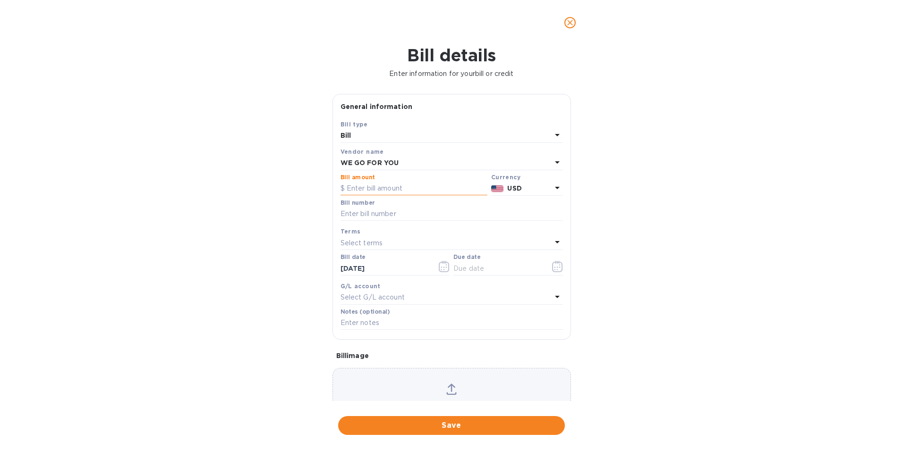
click at [381, 190] on input "text" at bounding box center [413, 189] width 147 height 14
click at [383, 185] on input "text" at bounding box center [413, 189] width 147 height 14
type input "350.00"
click at [373, 213] on input "text" at bounding box center [451, 214] width 222 height 14
type input "A108197"
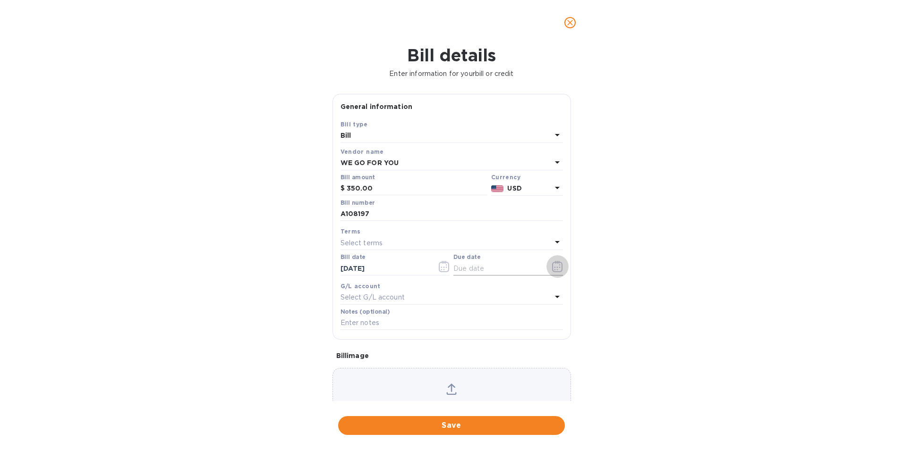
click at [555, 264] on icon "button" at bounding box center [557, 266] width 10 height 11
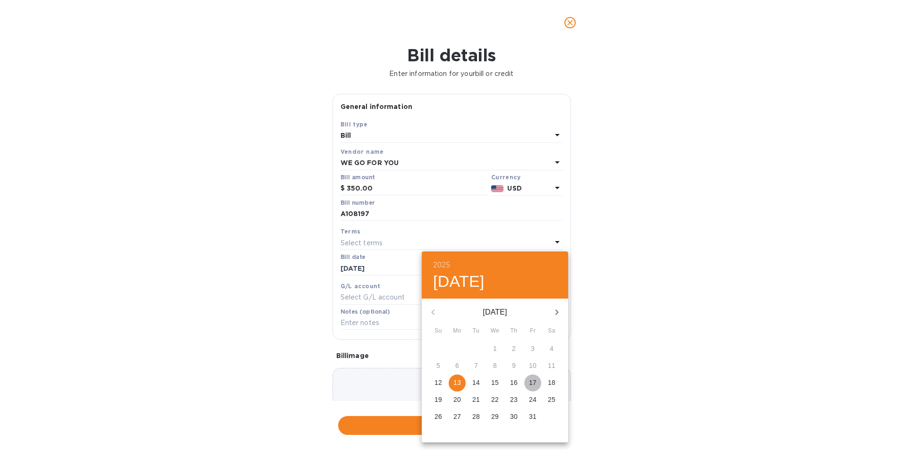
click at [533, 386] on p "17" at bounding box center [533, 382] width 8 height 9
type input "[DATE]"
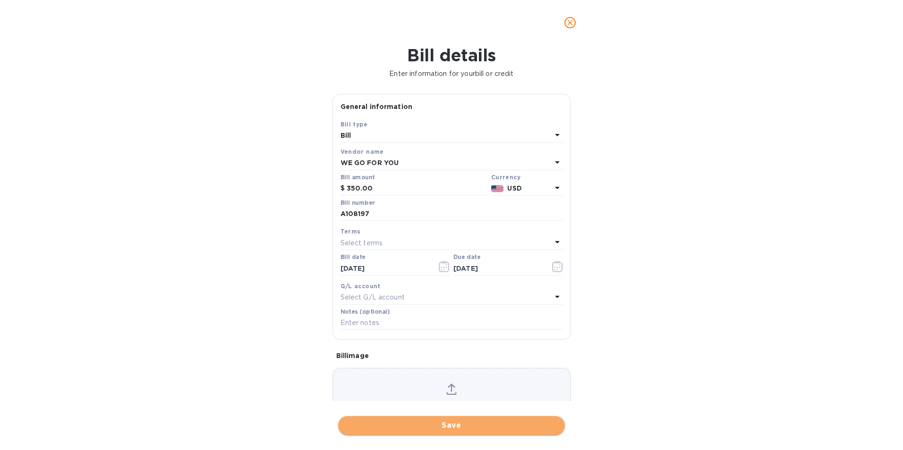
click at [482, 431] on span "Save" at bounding box center [451, 425] width 211 height 11
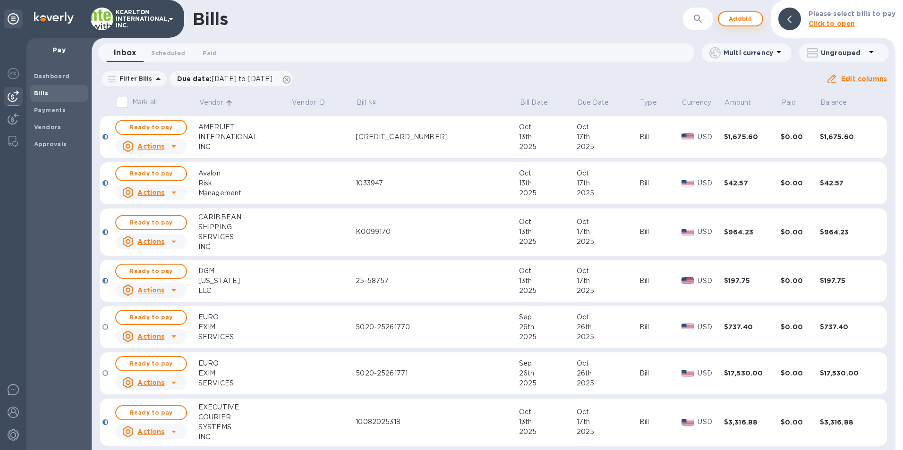
click at [736, 21] on span "Add bill" at bounding box center [740, 18] width 28 height 11
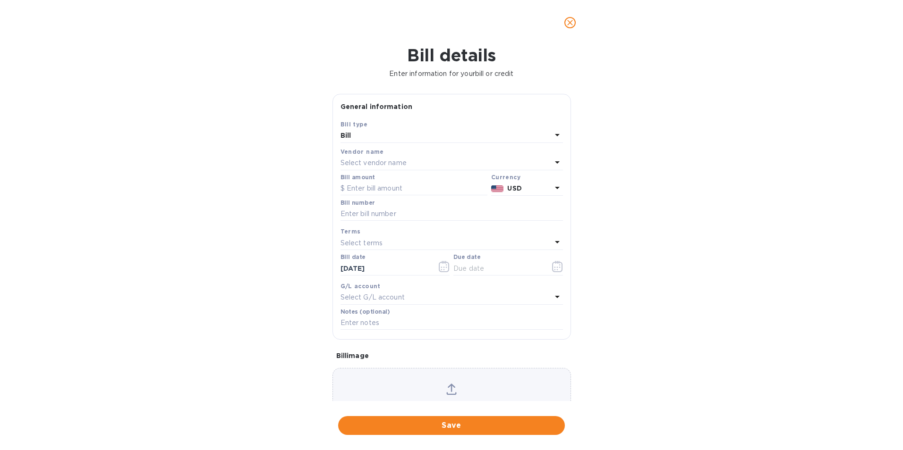
click at [401, 158] on div "Select vendor name" at bounding box center [445, 163] width 211 height 13
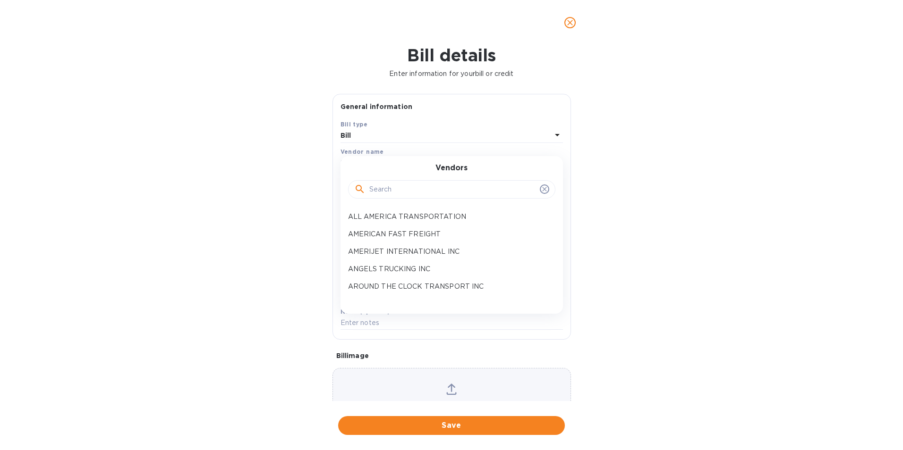
click at [382, 190] on input "text" at bounding box center [452, 190] width 167 height 14
type input "WORLD INSURANCE"
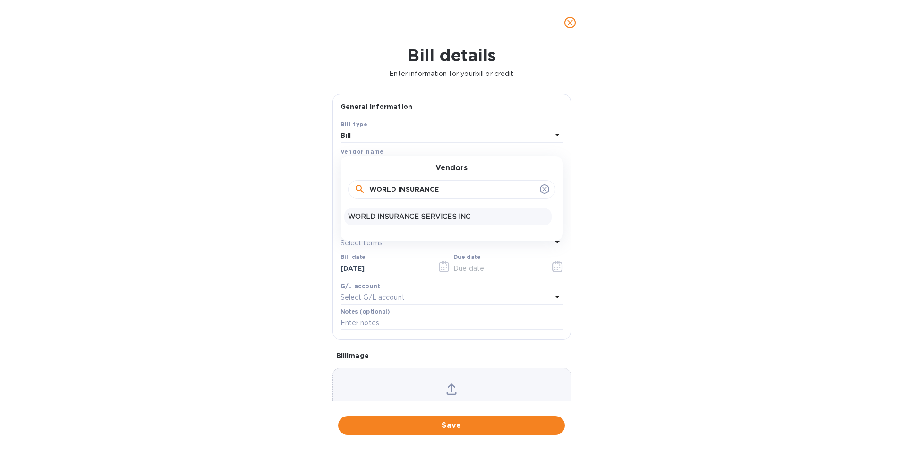
click at [386, 219] on p "WORLD INSURANCE SERVICES INC" at bounding box center [448, 217] width 200 height 10
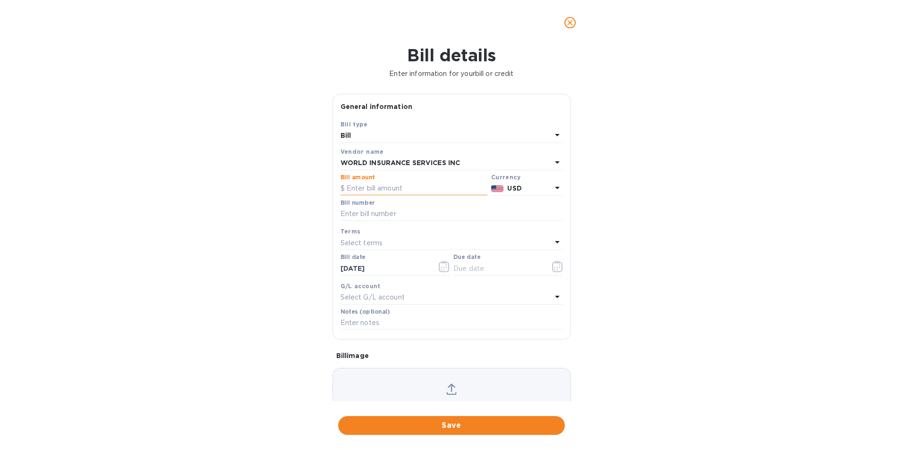
click at [386, 187] on input "text" at bounding box center [413, 189] width 147 height 14
type input "1,645.74"
click at [365, 213] on input "text" at bounding box center [451, 214] width 222 height 14
type input "2025-109039"
click at [558, 268] on icon "button" at bounding box center [558, 267] width 1 height 1
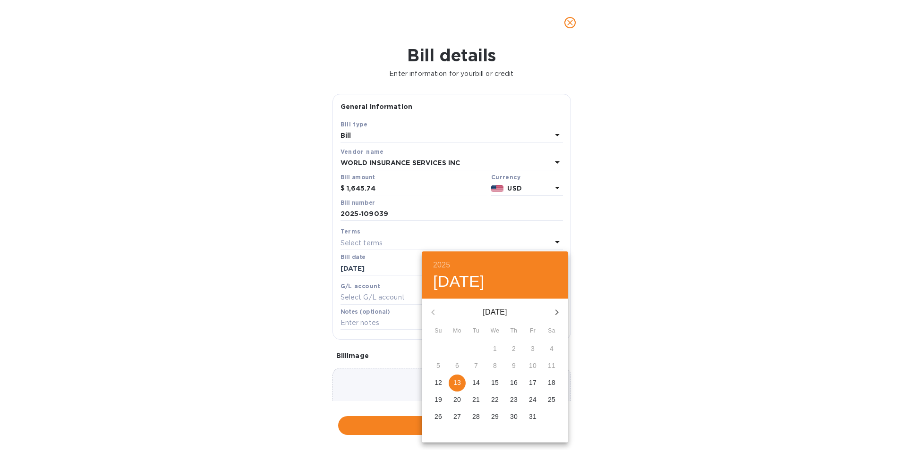
click at [529, 384] on p "17" at bounding box center [533, 382] width 8 height 9
type input "[DATE]"
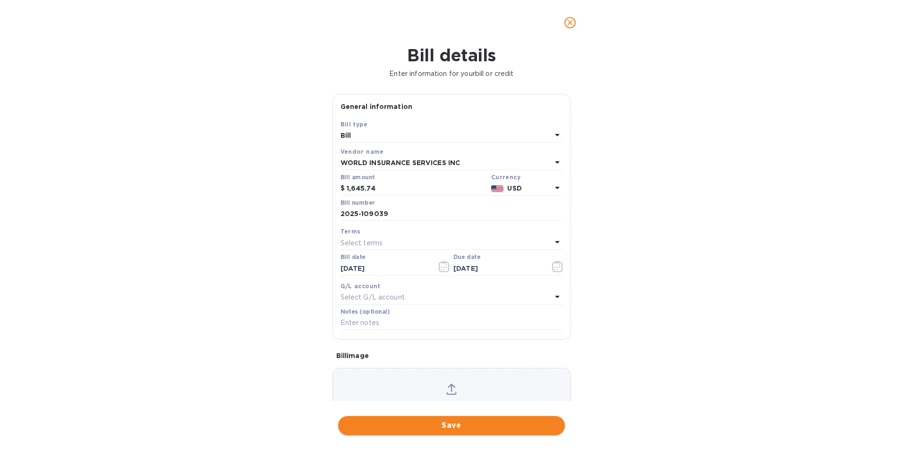
click at [477, 423] on span "Save" at bounding box center [451, 425] width 211 height 11
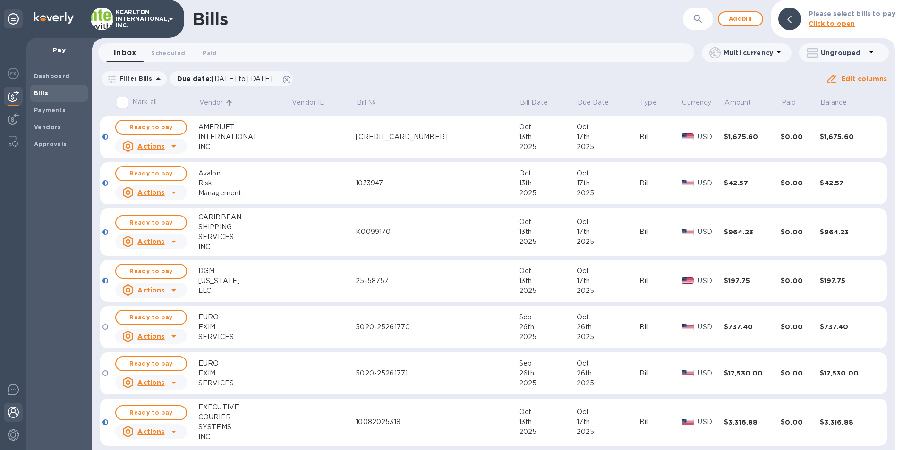
click at [8, 411] on img at bounding box center [13, 412] width 11 height 11
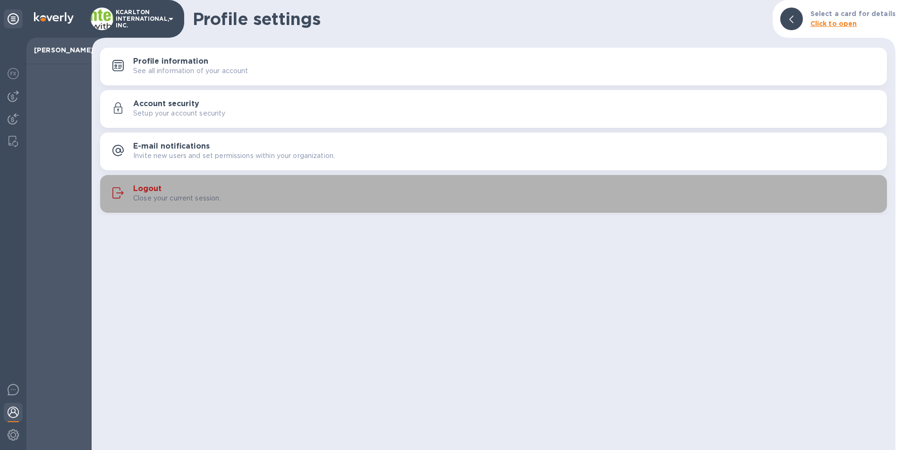
click at [159, 189] on h3 "Logout" at bounding box center [147, 189] width 28 height 9
